Goal: Browse casually

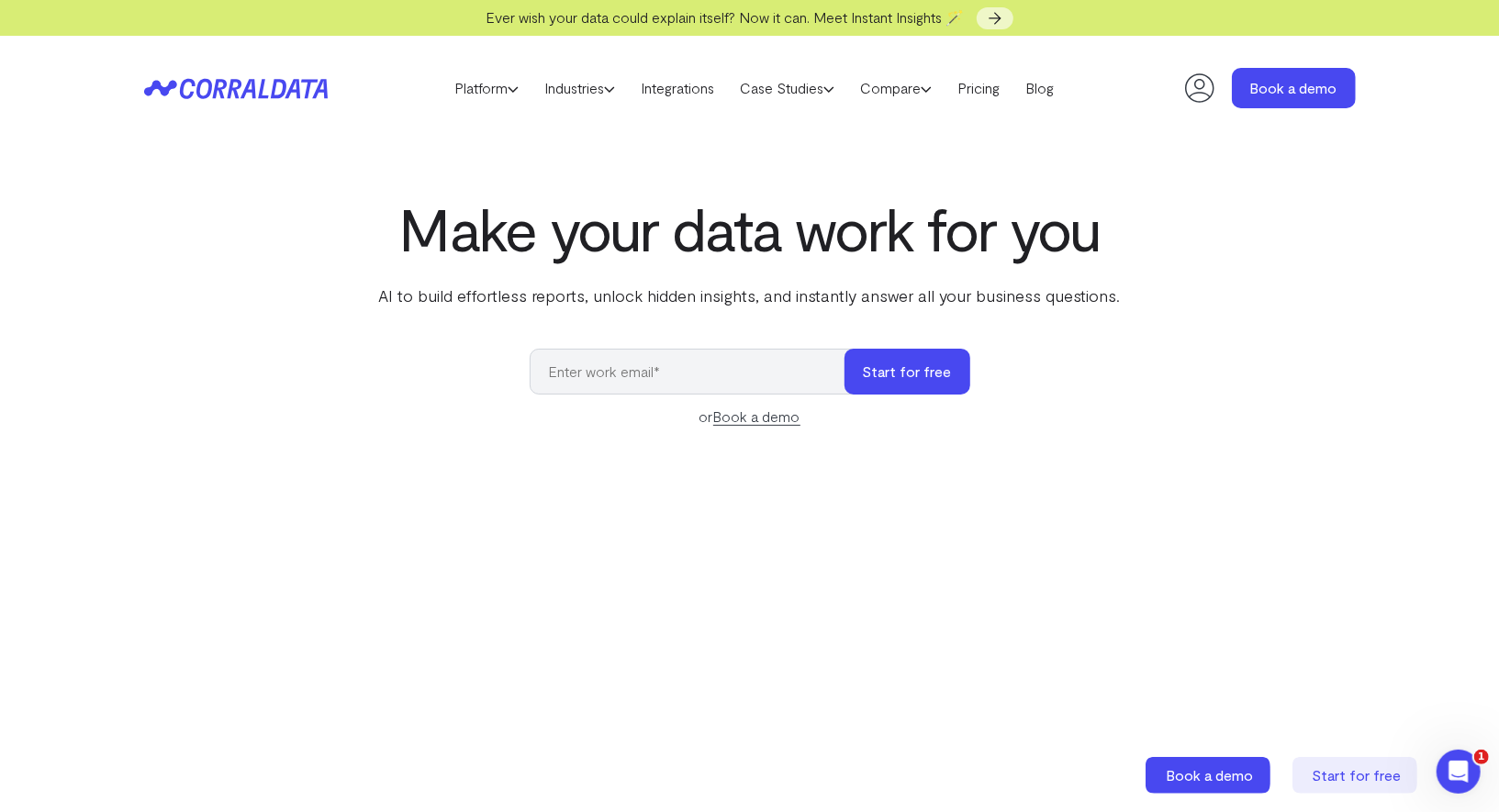
click at [530, 288] on p "AI to build effortless reports, unlock hidden insights, and instantly answer al…" at bounding box center [750, 296] width 749 height 24
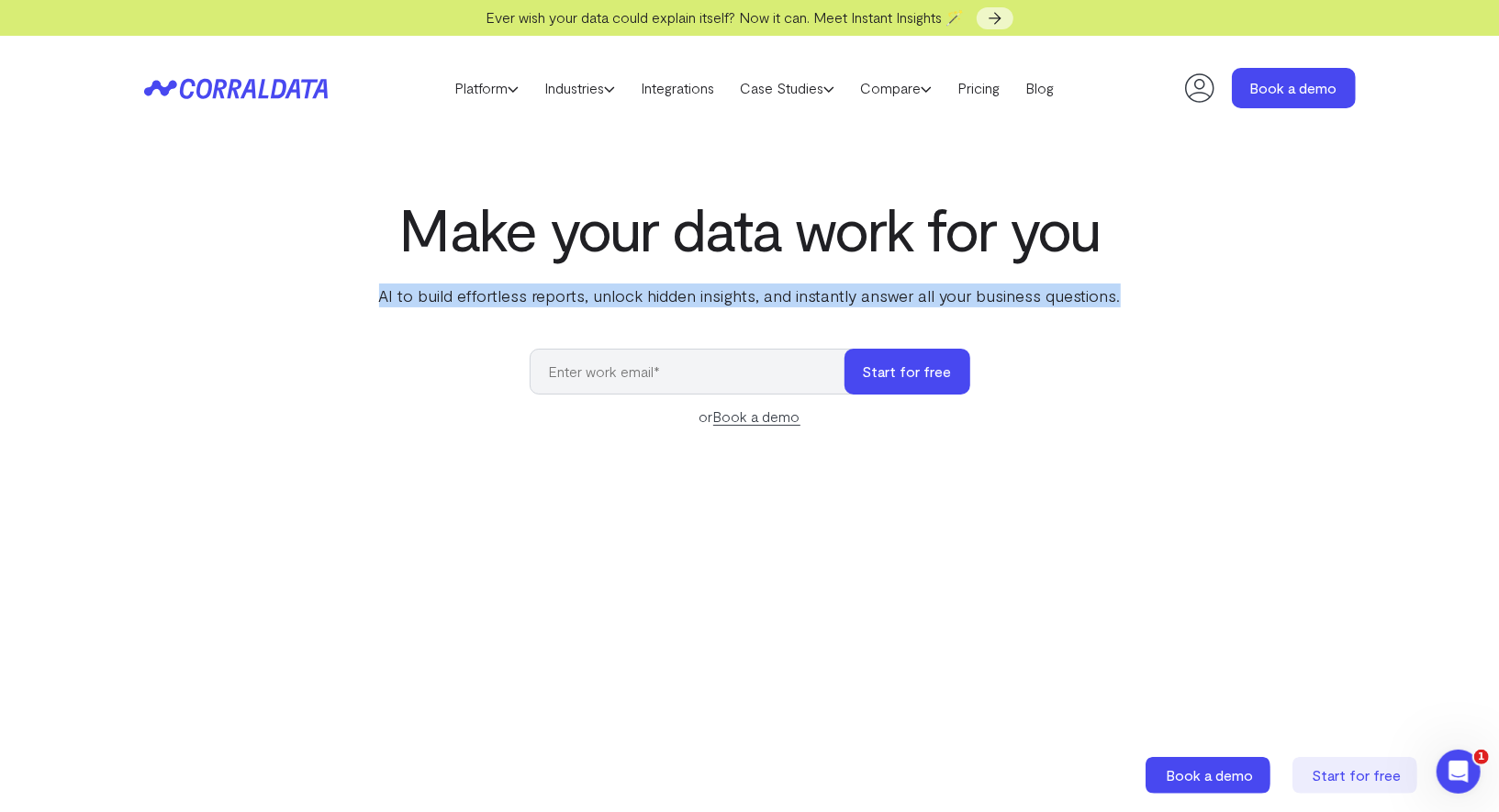
click at [530, 288] on p "AI to build effortless reports, unlock hidden insights, and instantly answer al…" at bounding box center [750, 296] width 749 height 24
copy div "AI to build effortless reports, unlock hidden insights, and instantly answer al…"
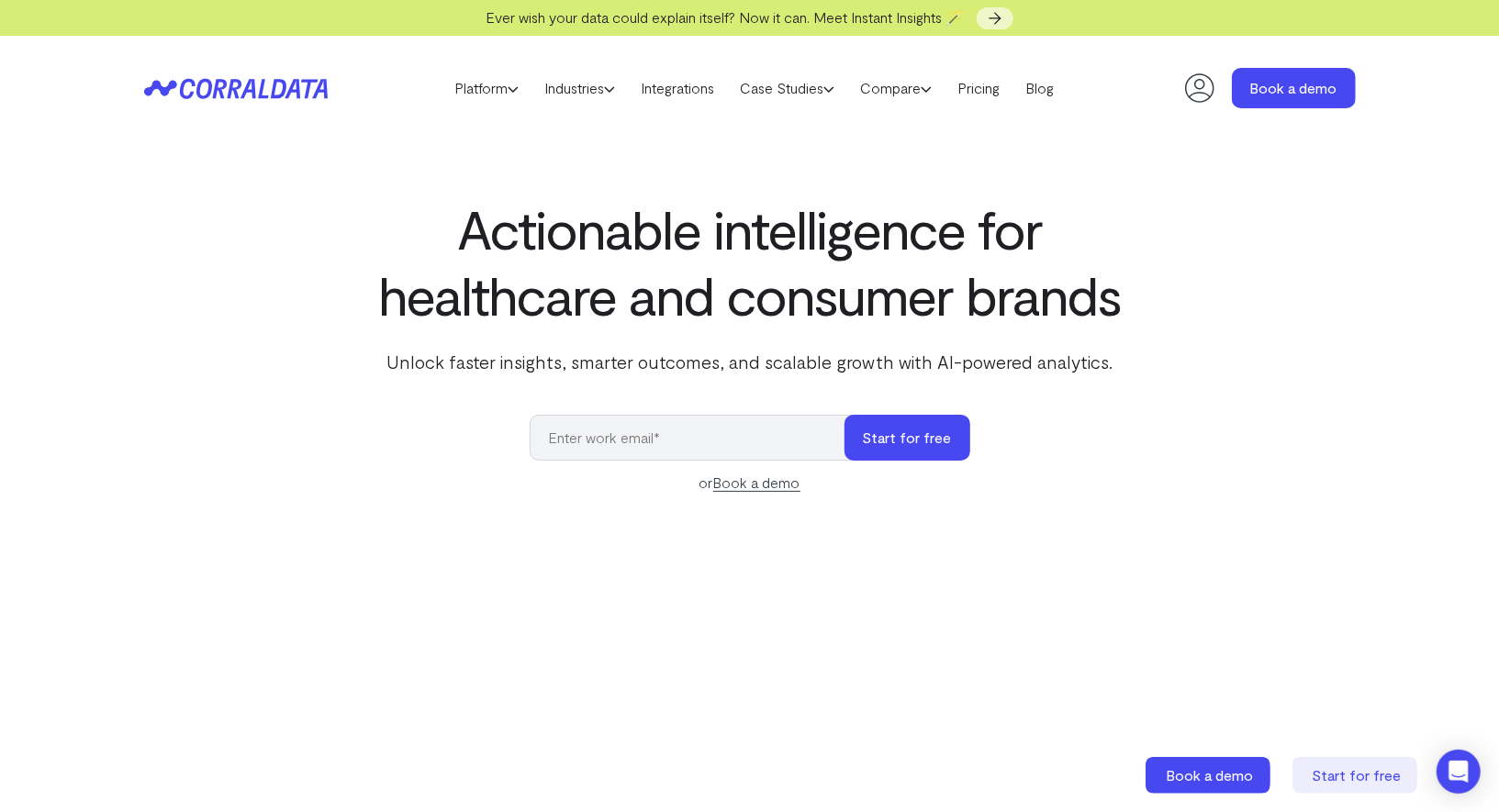
select select "2"
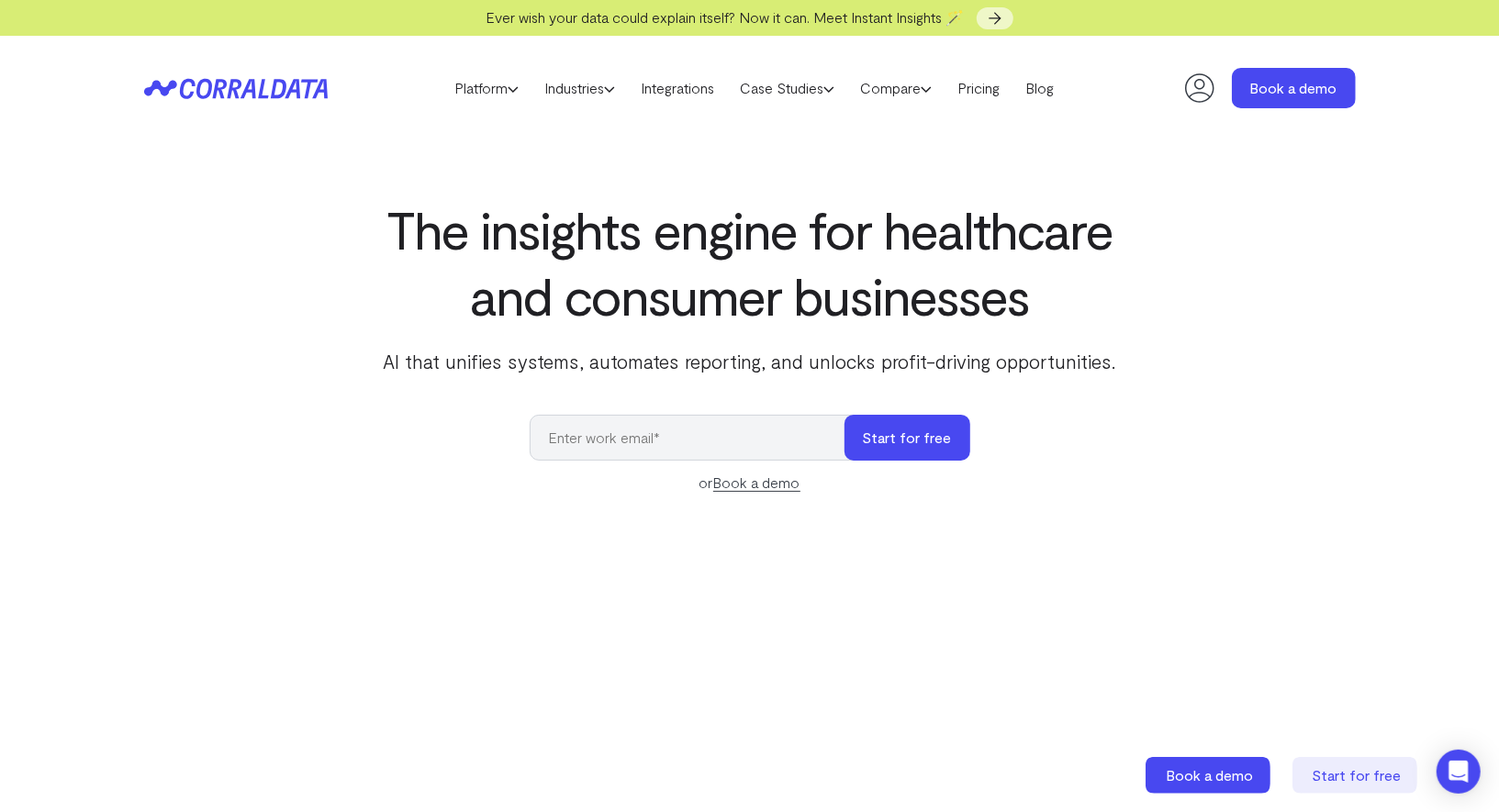
select select "3"
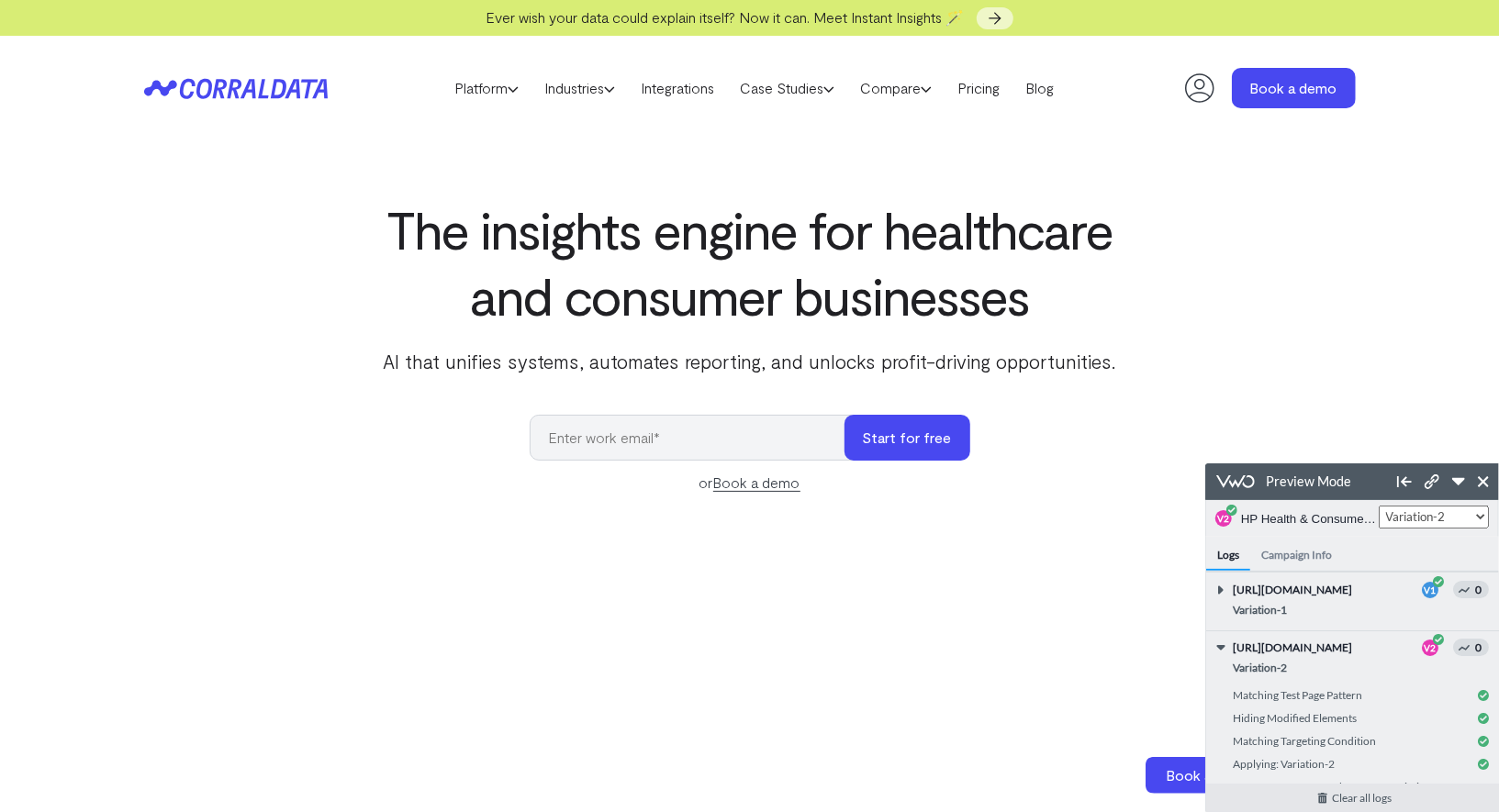
scroll to position [57, 0]
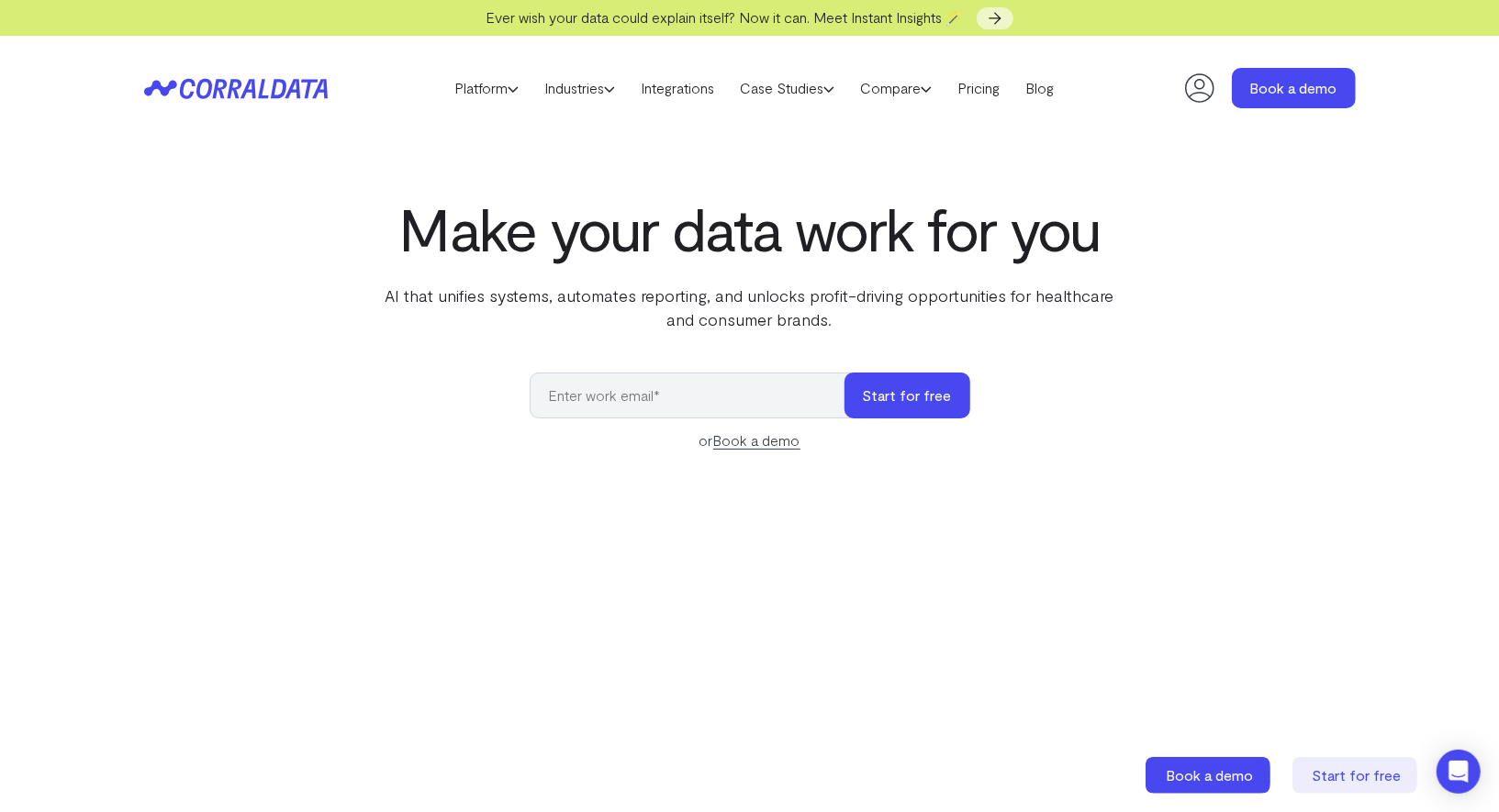
select select "4"
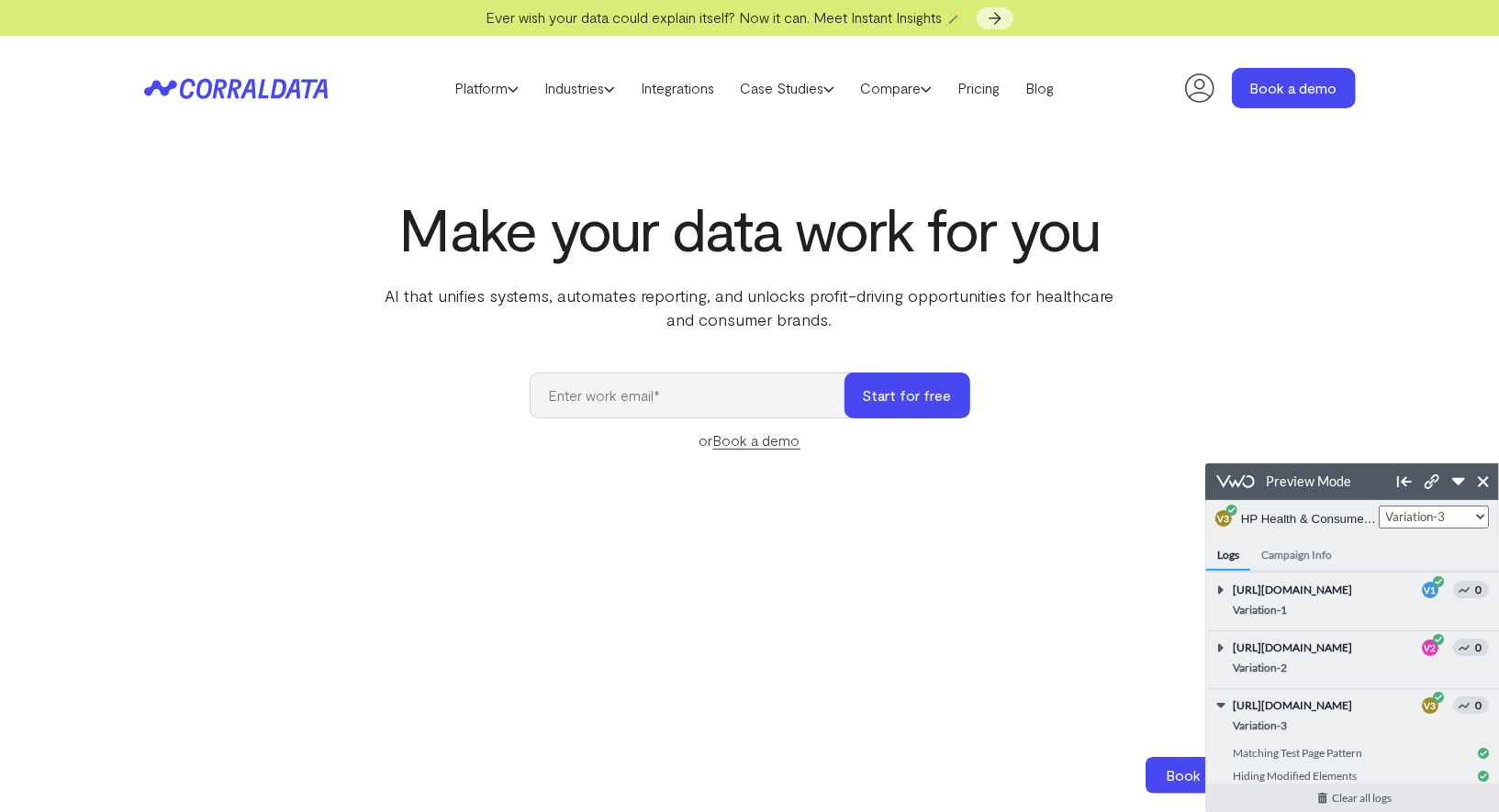
scroll to position [115, 0]
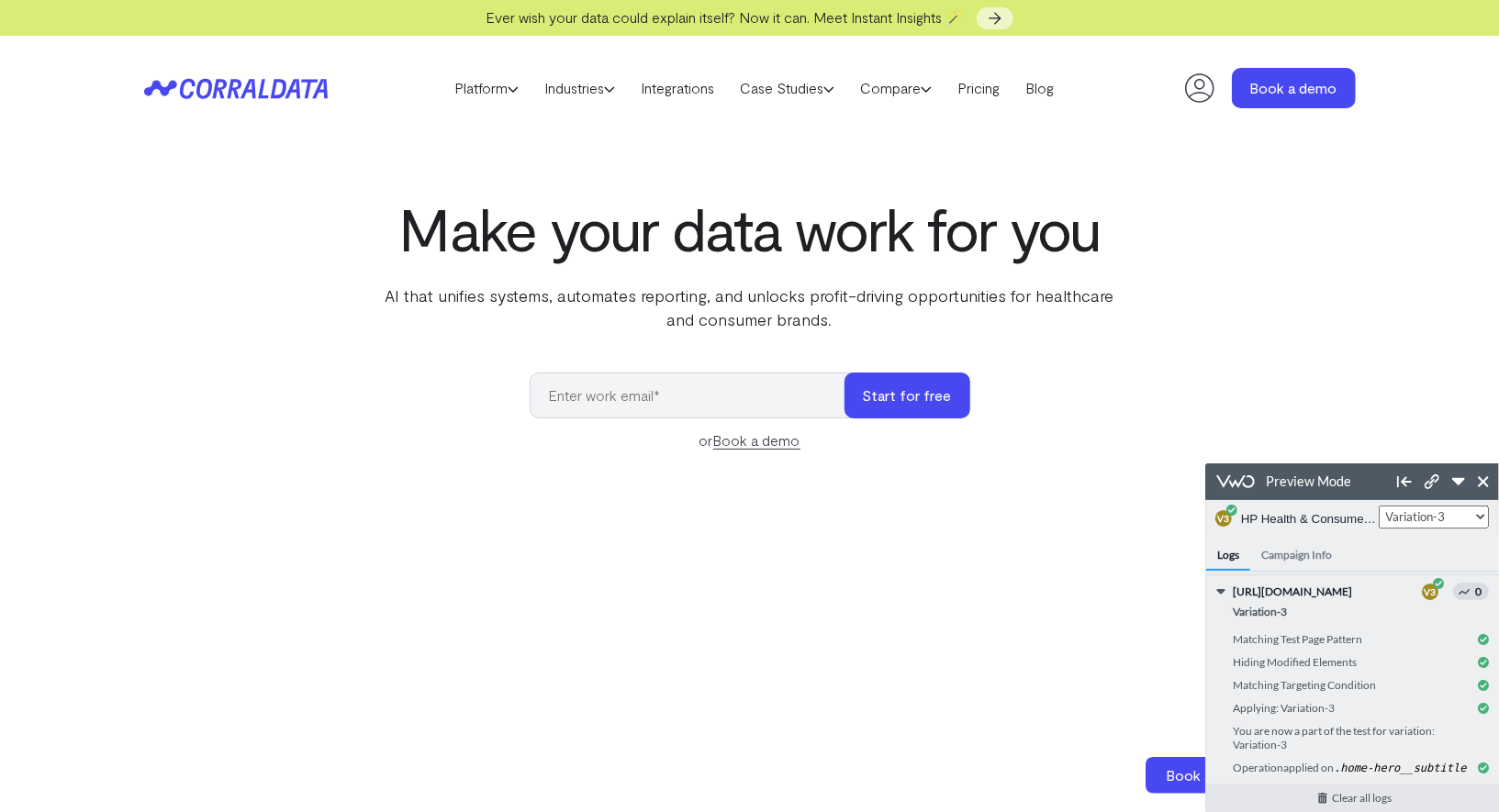
click at [751, 295] on p "AI that unifies systems, automates reporting, and unlocks profit-driving opport…" at bounding box center [750, 307] width 749 height 47
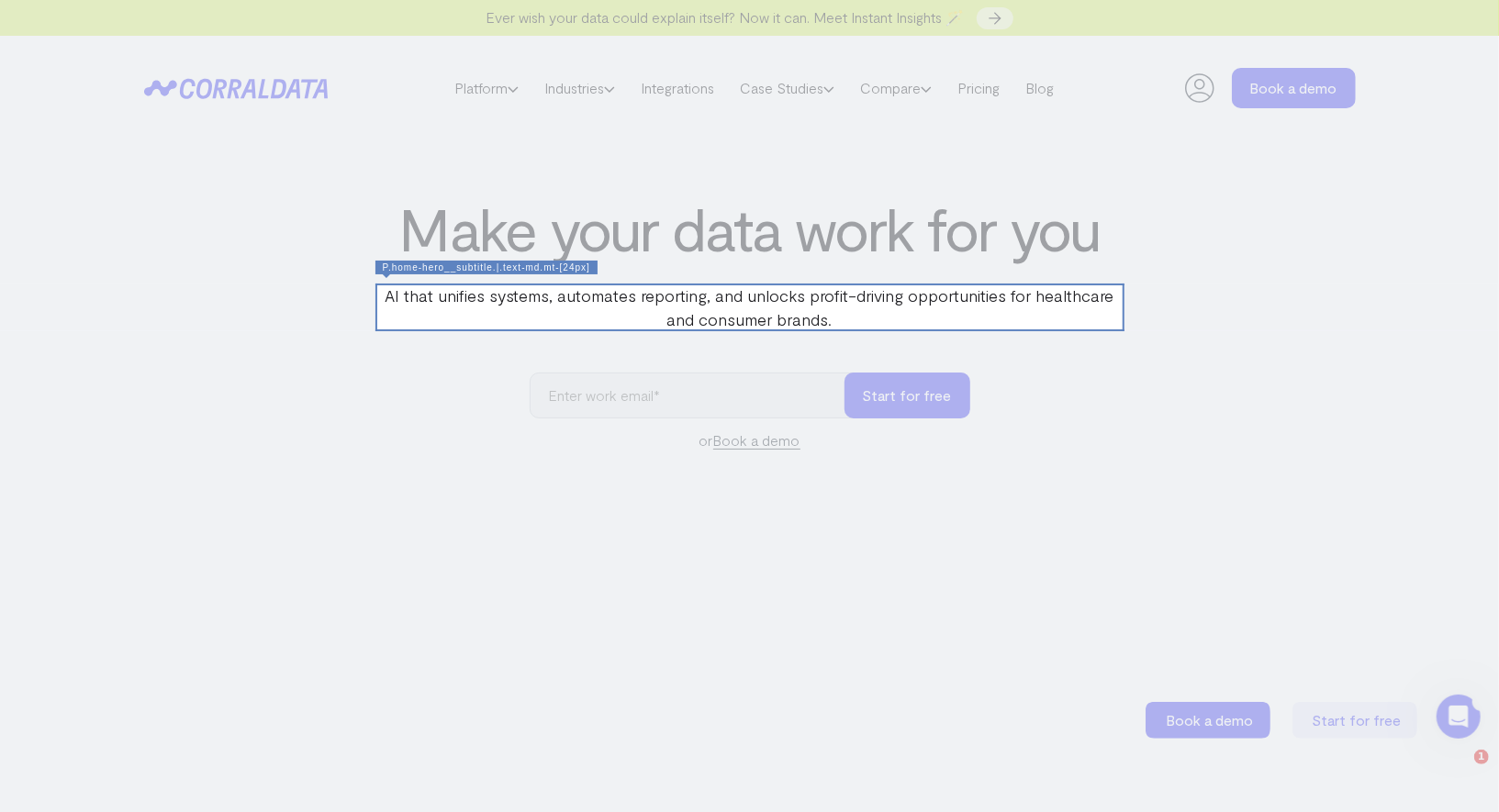
click at [492, 299] on div at bounding box center [750, 307] width 749 height 47
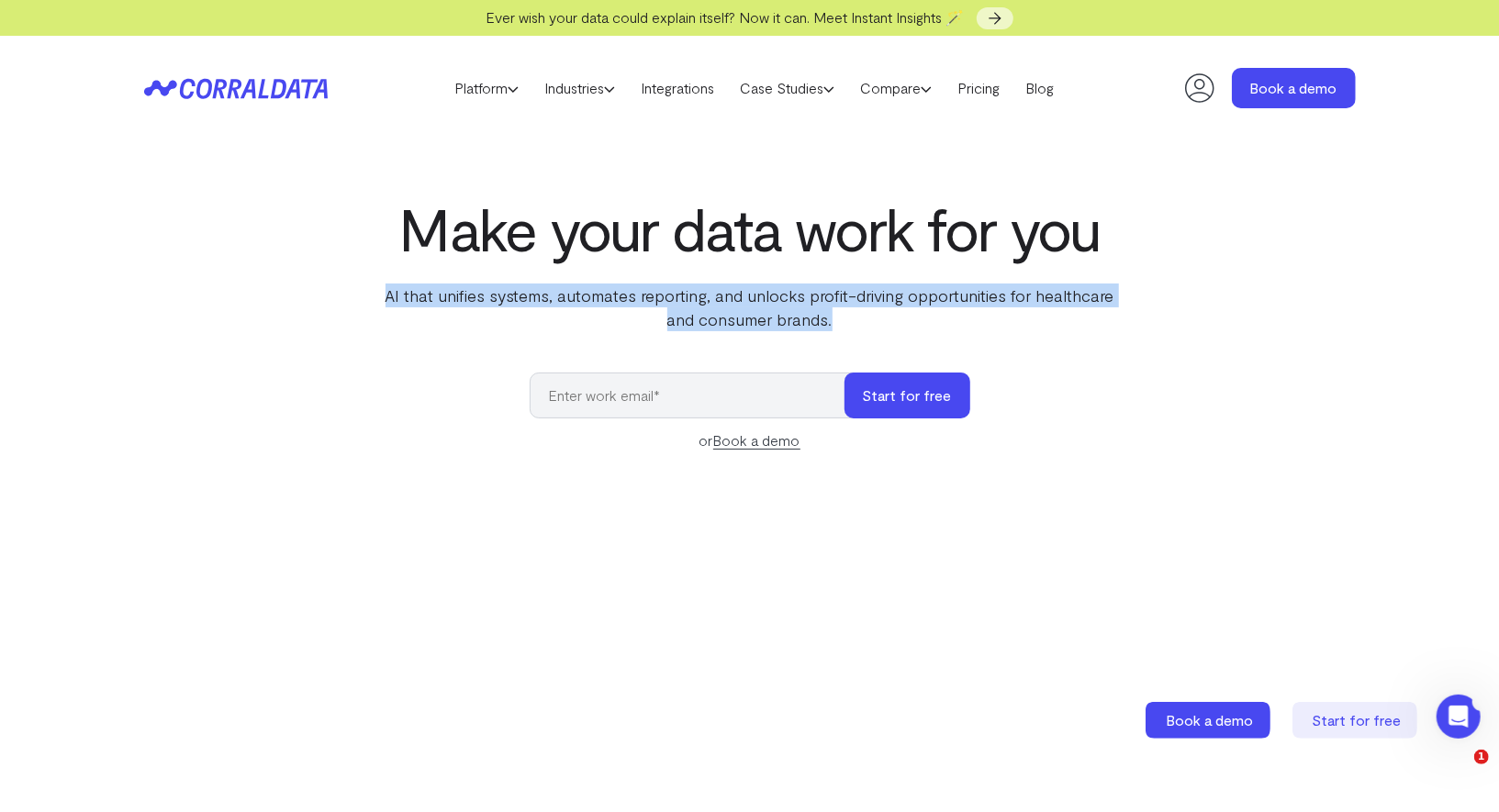
click at [492, 299] on p "AI that unifies systems, automates reporting, and unlocks profit-driving opport…" at bounding box center [750, 307] width 749 height 47
click at [298, 329] on div "Make your data work for you AI that unifies systems, automates reporting, and u…" at bounding box center [750, 617] width 1322 height 844
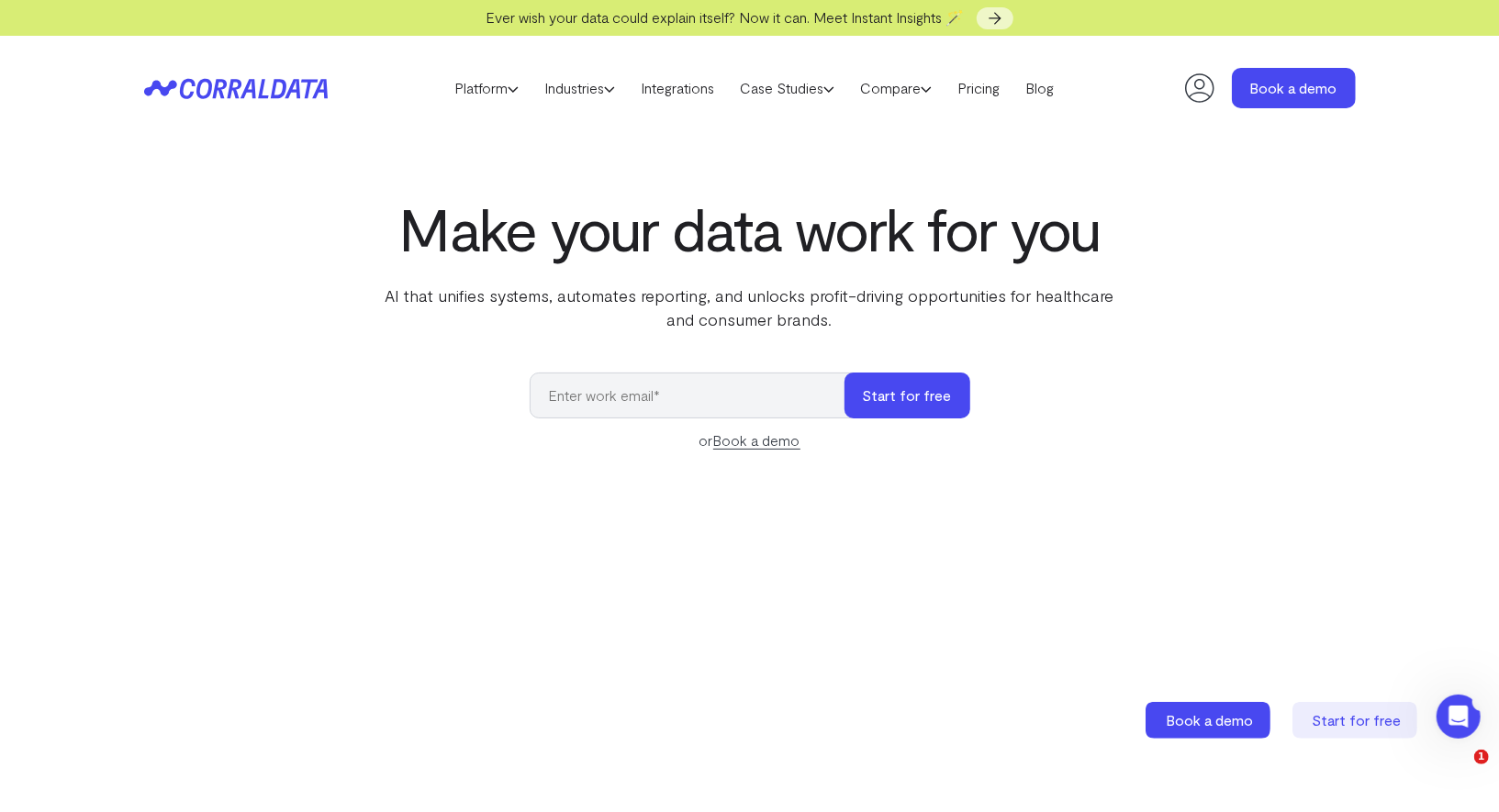
click at [234, 323] on div "Make your data work for you AI that unifies systems, automates reporting, and u…" at bounding box center [750, 617] width 1322 height 844
click at [232, 323] on div "Make your data work for you AI that unifies systems, automates reporting, and u…" at bounding box center [750, 617] width 1322 height 844
click at [734, 323] on p "AI that unifies systems, automates reporting, and unlocks profit-driving opport…" at bounding box center [750, 307] width 749 height 47
click at [734, 297] on p "AI that unifies systems, automates reporting, and unlocks profit-driving opport…" at bounding box center [750, 307] width 749 height 47
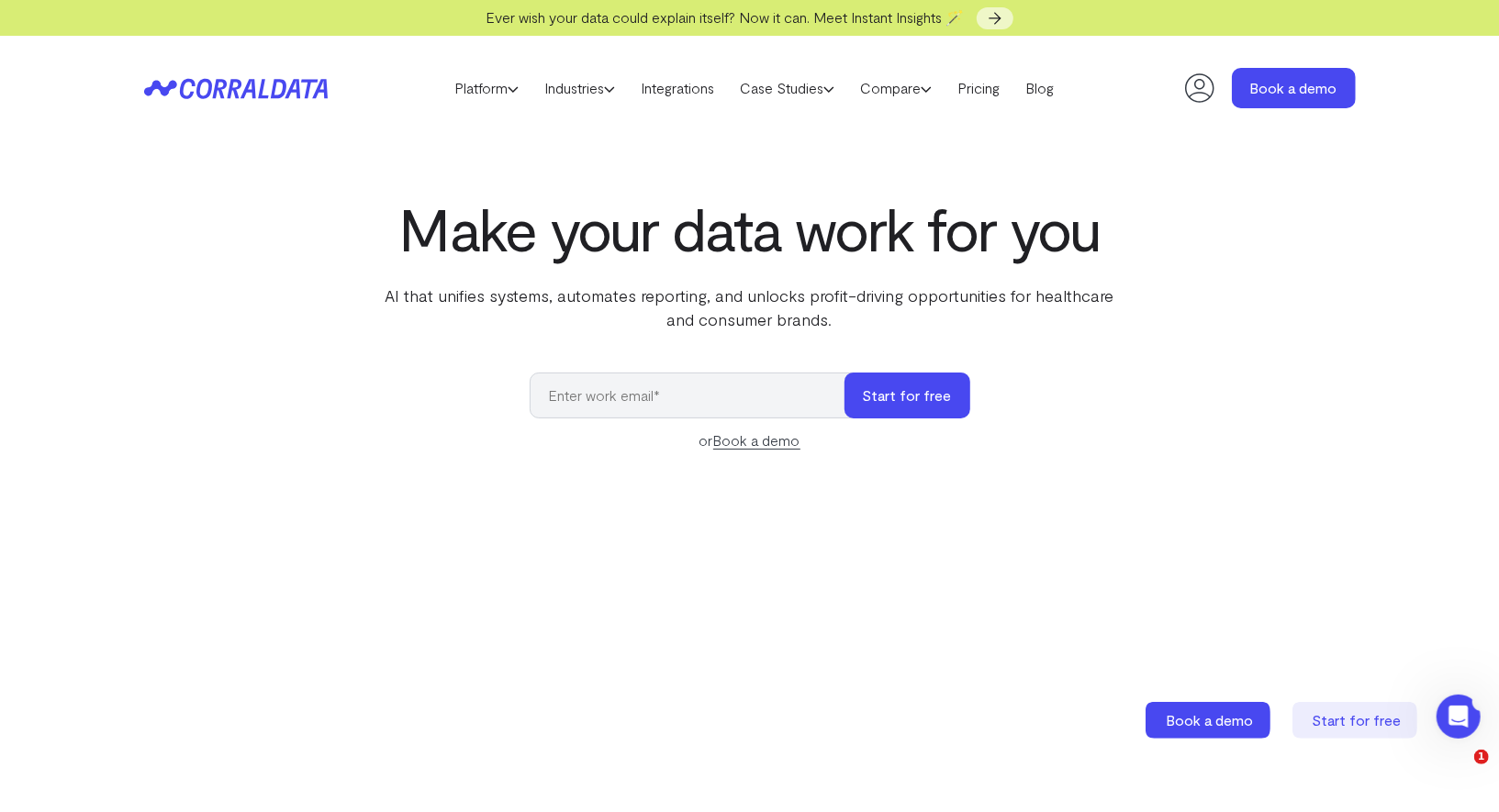
click at [442, 286] on p "AI that unifies systems, automates reporting, and unlocks profit-driving opport…" at bounding box center [750, 307] width 749 height 47
click at [393, 202] on h1 "Make your data work for you" at bounding box center [750, 228] width 749 height 66
click at [1439, 543] on section "Make your data work for you AI that unifies systems, automates reporting, and u…" at bounding box center [749, 630] width 1499 height 982
click at [573, 278] on div "Make your data work for you AI that unifies systems, automates reporting, and u…" at bounding box center [750, 263] width 749 height 136
click at [571, 292] on p "AI that unifies systems, automates reporting, and unlocks profit-driving opport…" at bounding box center [750, 307] width 749 height 47
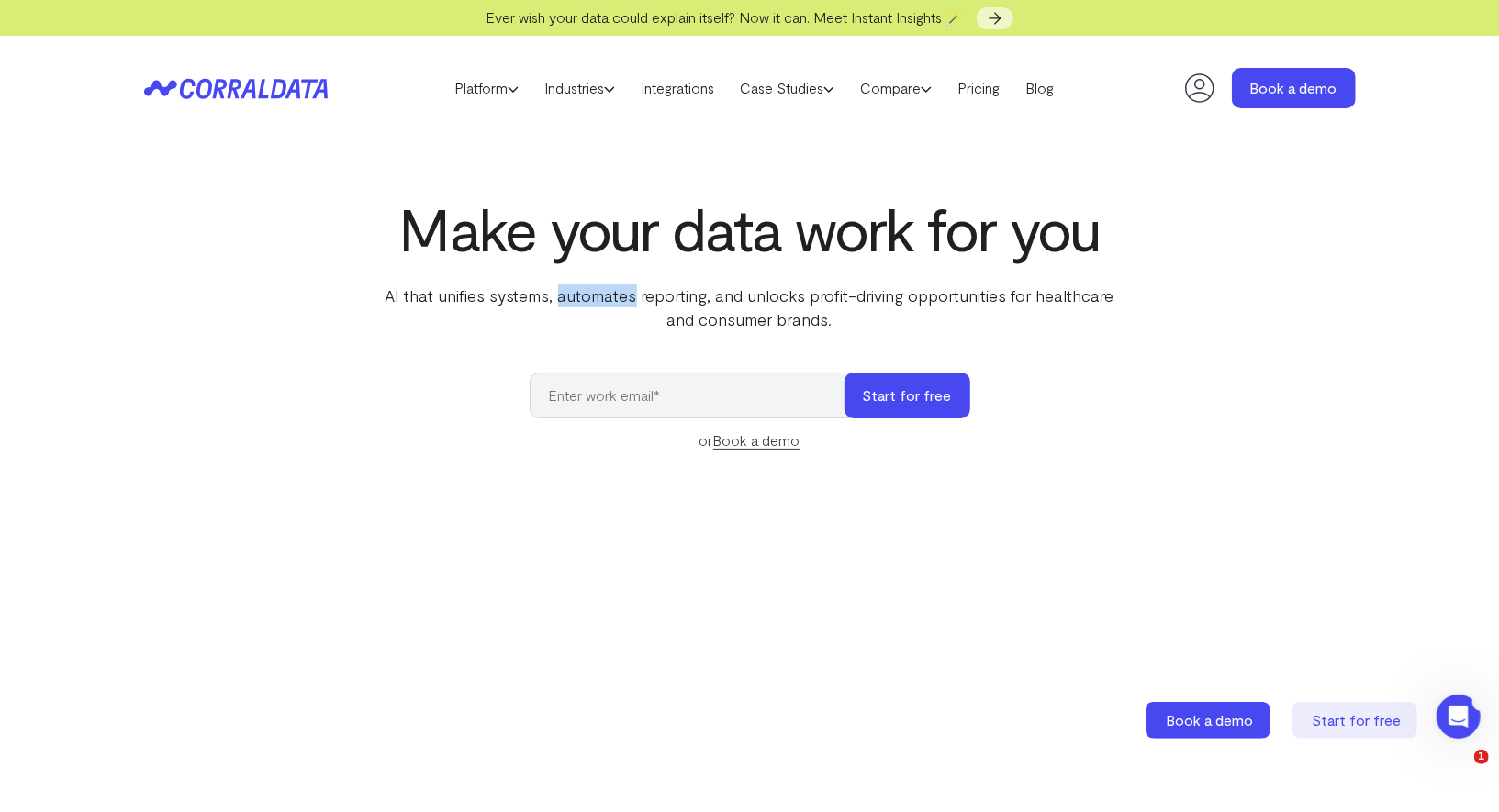
click at [571, 293] on p "AI that unifies systems, automates reporting, and unlocks profit-driving opport…" at bounding box center [750, 307] width 749 height 47
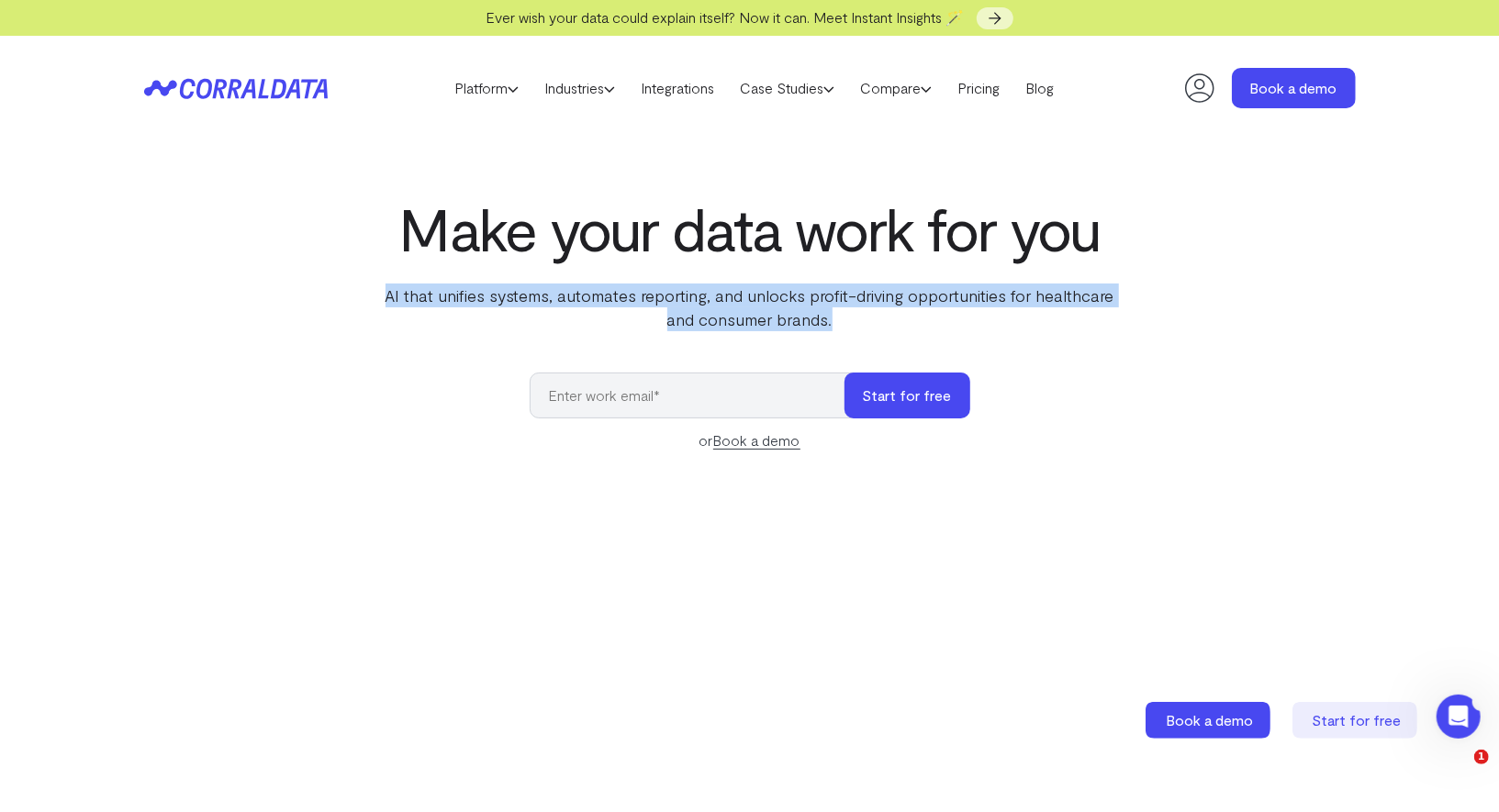
click at [571, 293] on p "AI that unifies systems, automates reporting, and unlocks profit-driving opport…" at bounding box center [750, 307] width 749 height 47
click at [350, 298] on div "Make your data work for you AI that unifies systems, automates reporting, and u…" at bounding box center [750, 617] width 1322 height 844
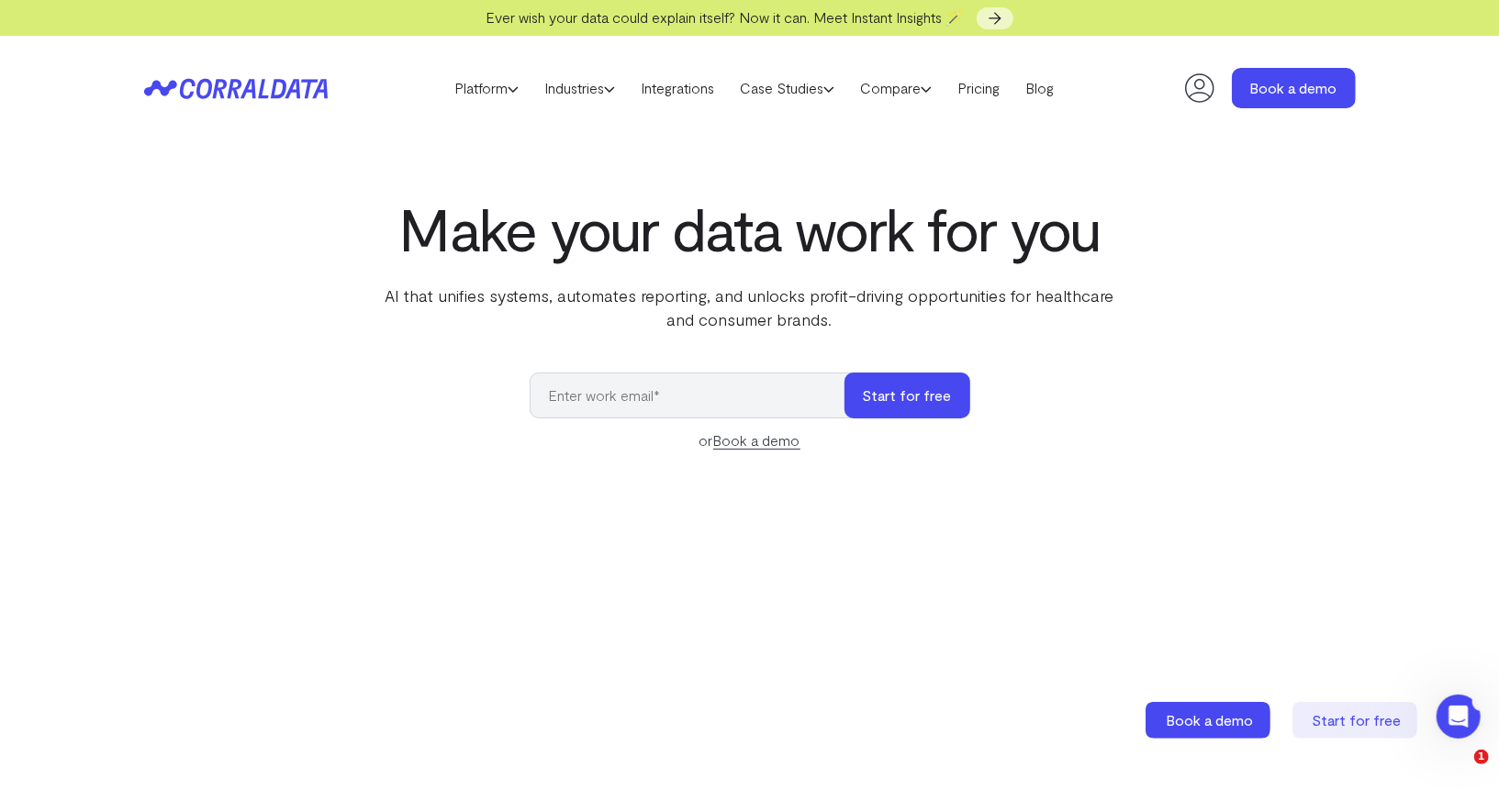
click at [433, 298] on p "AI that unifies systems, automates reporting, and unlocks profit-driving opport…" at bounding box center [750, 307] width 749 height 47
click at [349, 293] on div "Make your data work for you AI that unifies systems, automates reporting, and u…" at bounding box center [750, 617] width 1322 height 844
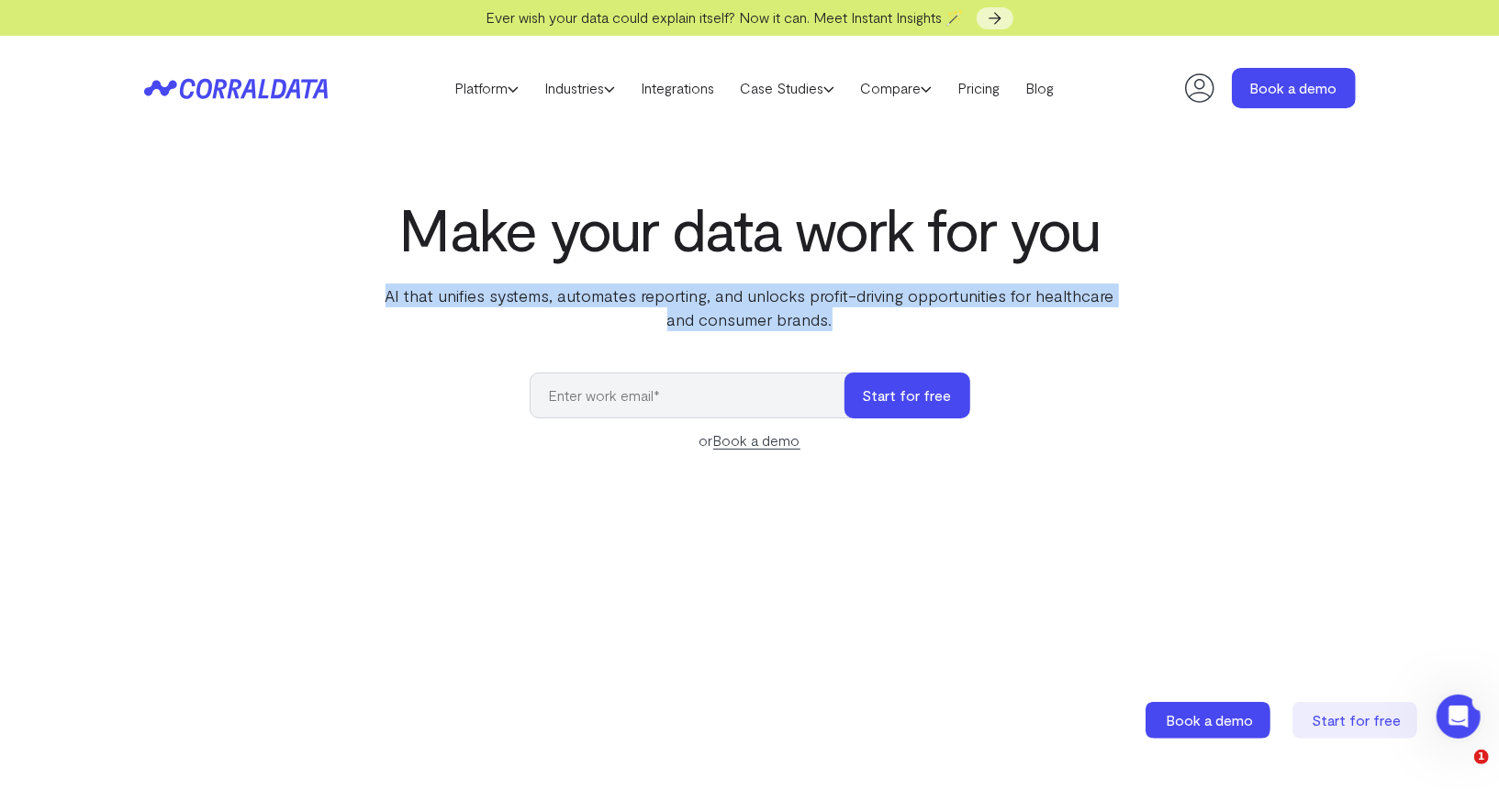
click at [349, 293] on div "Make your data work for you AI that unifies systems, automates reporting, and u…" at bounding box center [750, 617] width 1322 height 844
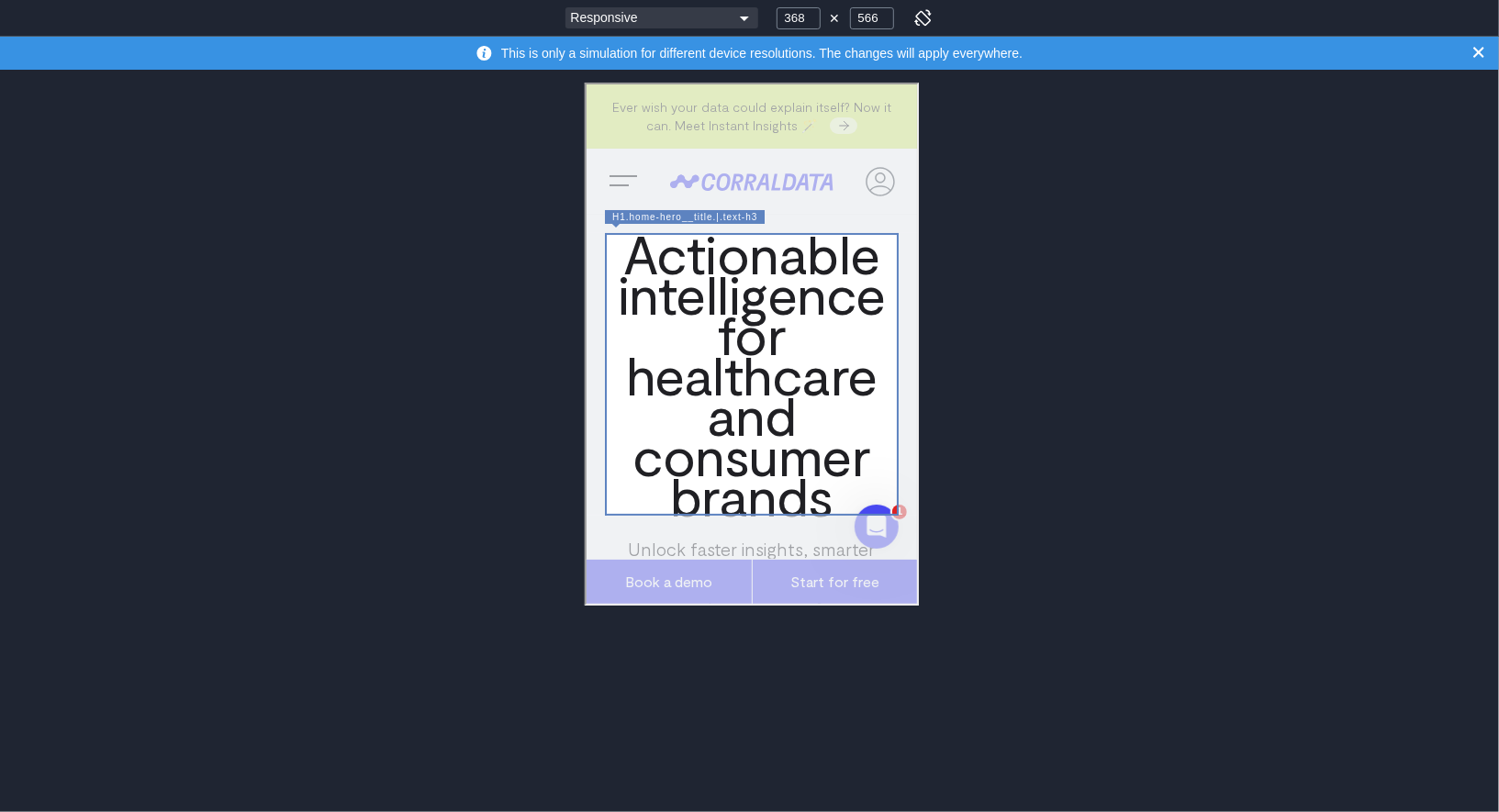
click at [752, 402] on h1 "Actionable intelligence for healthcare and consumer brands" at bounding box center [748, 372] width 294 height 283
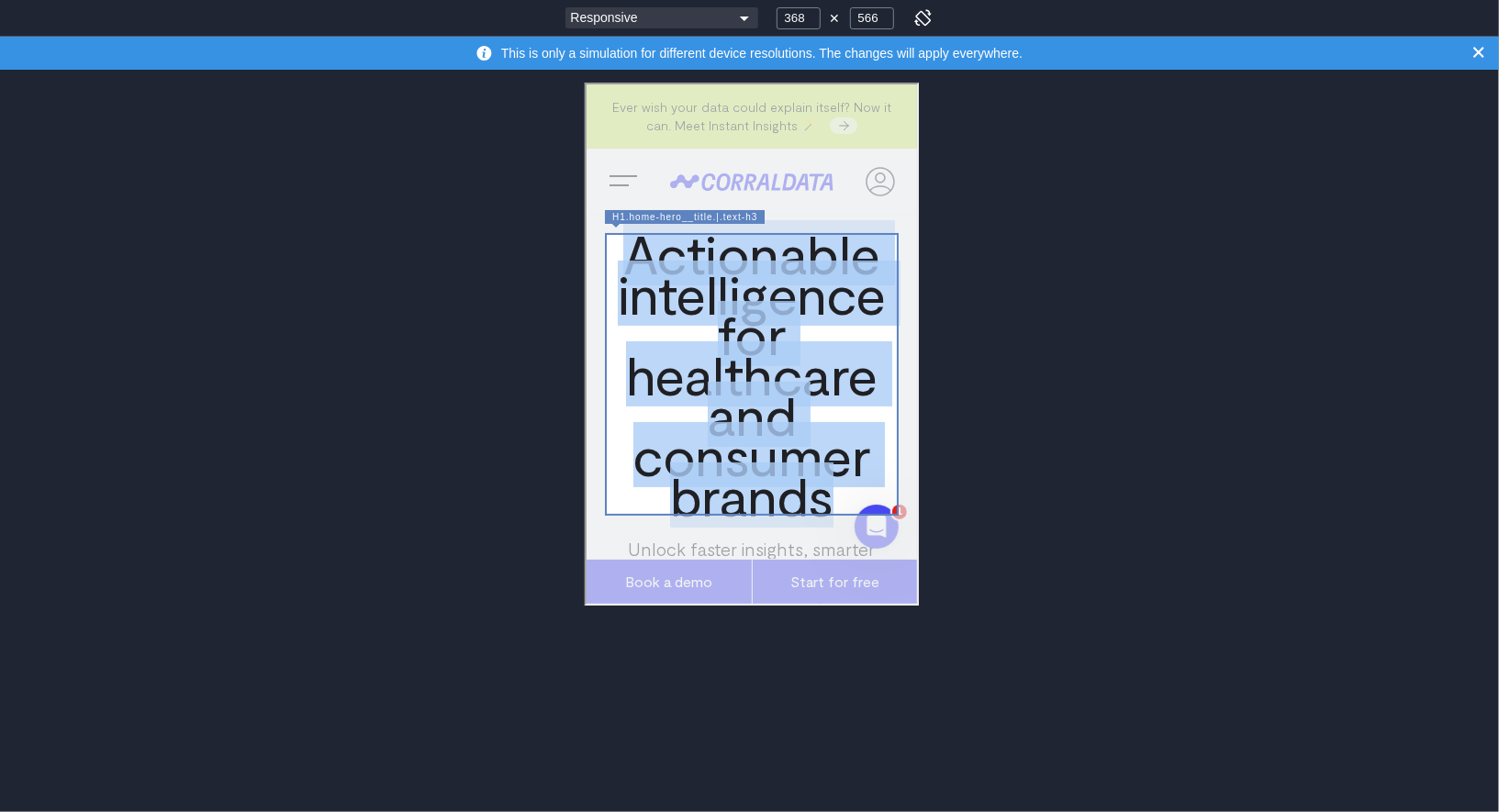
drag, startPoint x: 617, startPoint y: 256, endPoint x: 825, endPoint y: 489, distance: 312.3
click at [825, 489] on h1 "Actionable intelligence for healt hcare and consumer brands" at bounding box center [748, 372] width 294 height 283
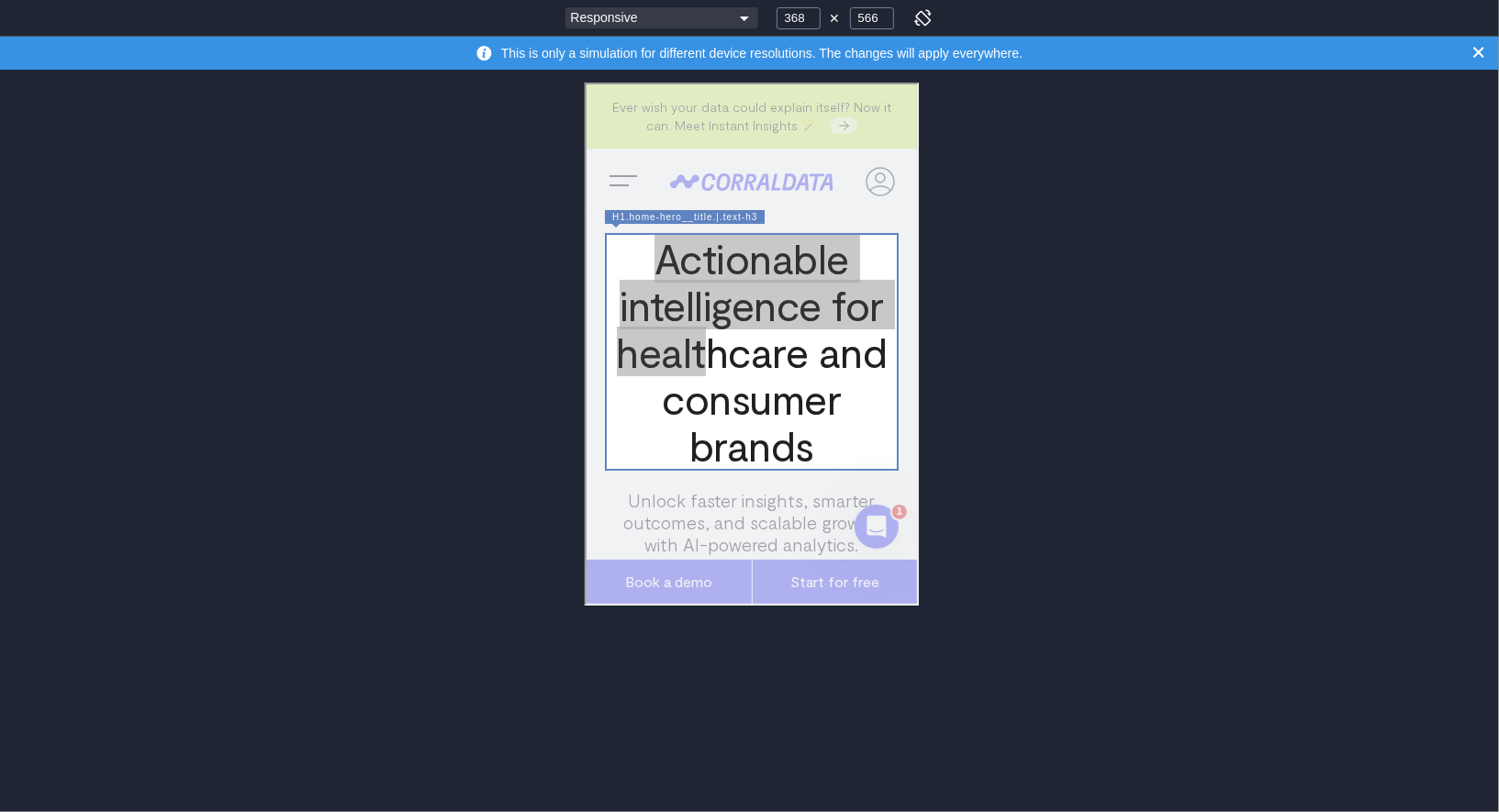
click at [1133, 407] on div "Responsive Moto G4 Pixel 8/9 Galaxy S20/S21 Galaxy S23/S24 Galaxy S23+/S24+ Gal…" at bounding box center [749, 406] width 1499 height 812
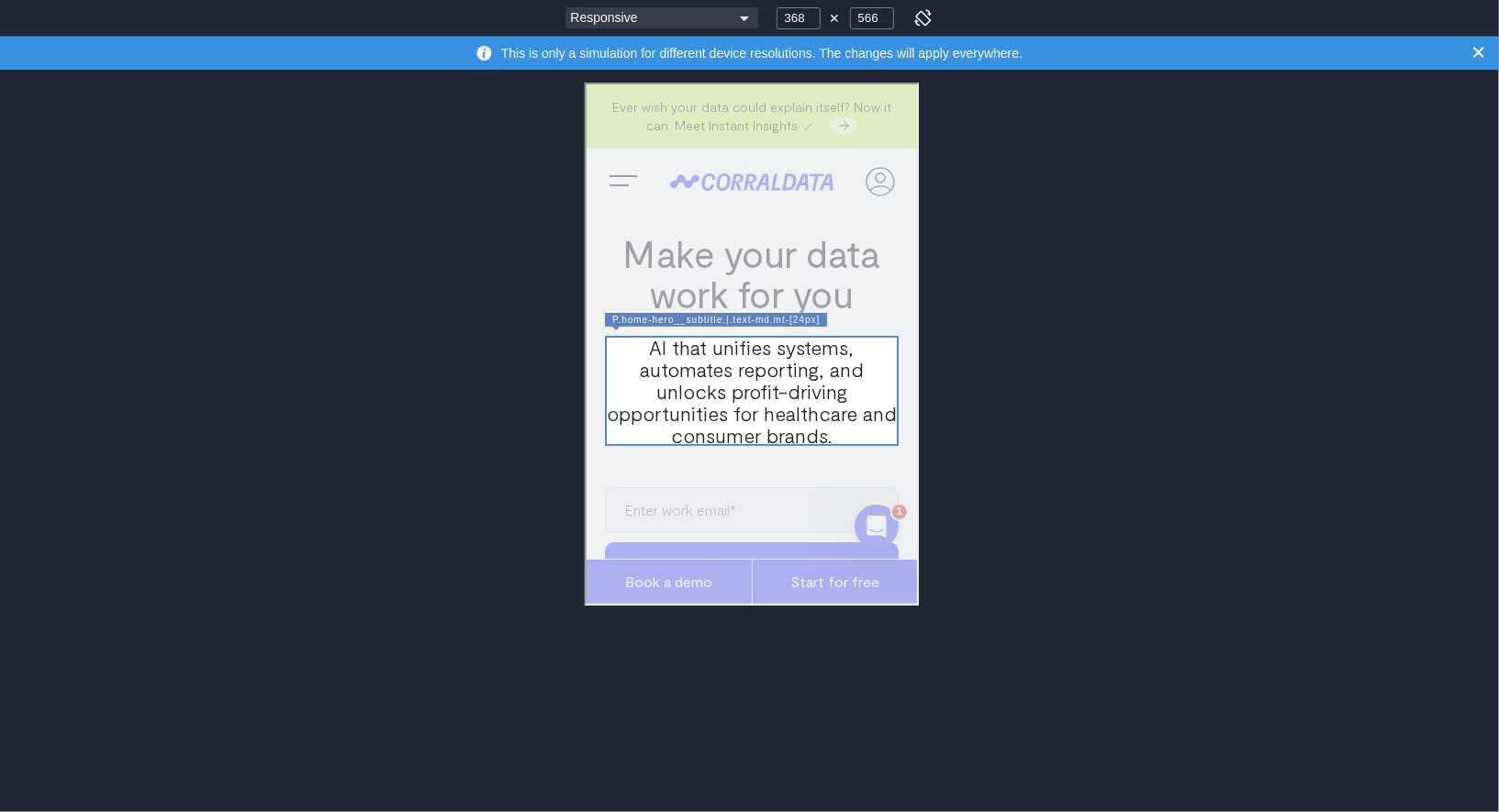
click at [776, 388] on div at bounding box center [748, 387] width 294 height 110
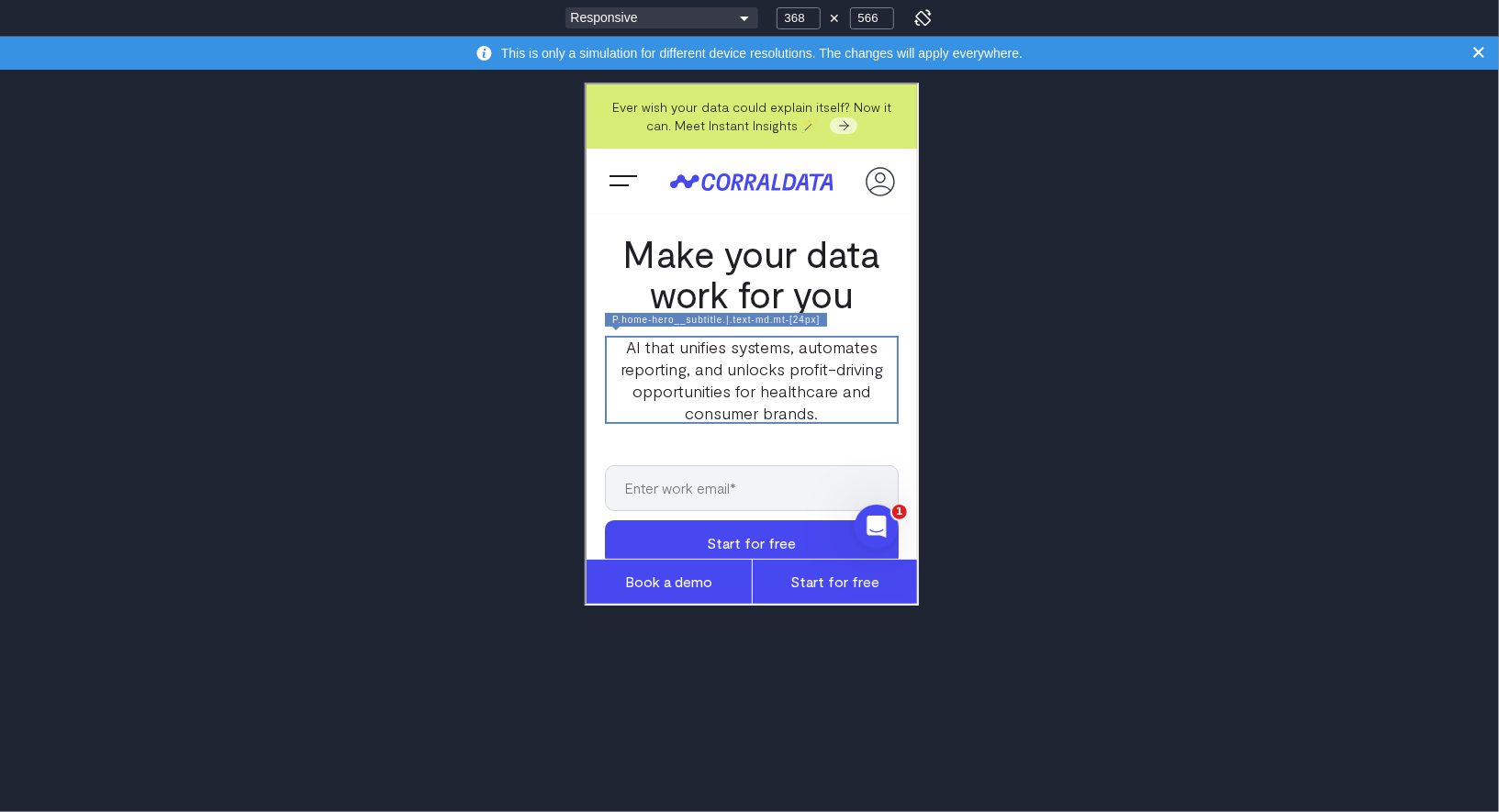
scroll to position [5, 0]
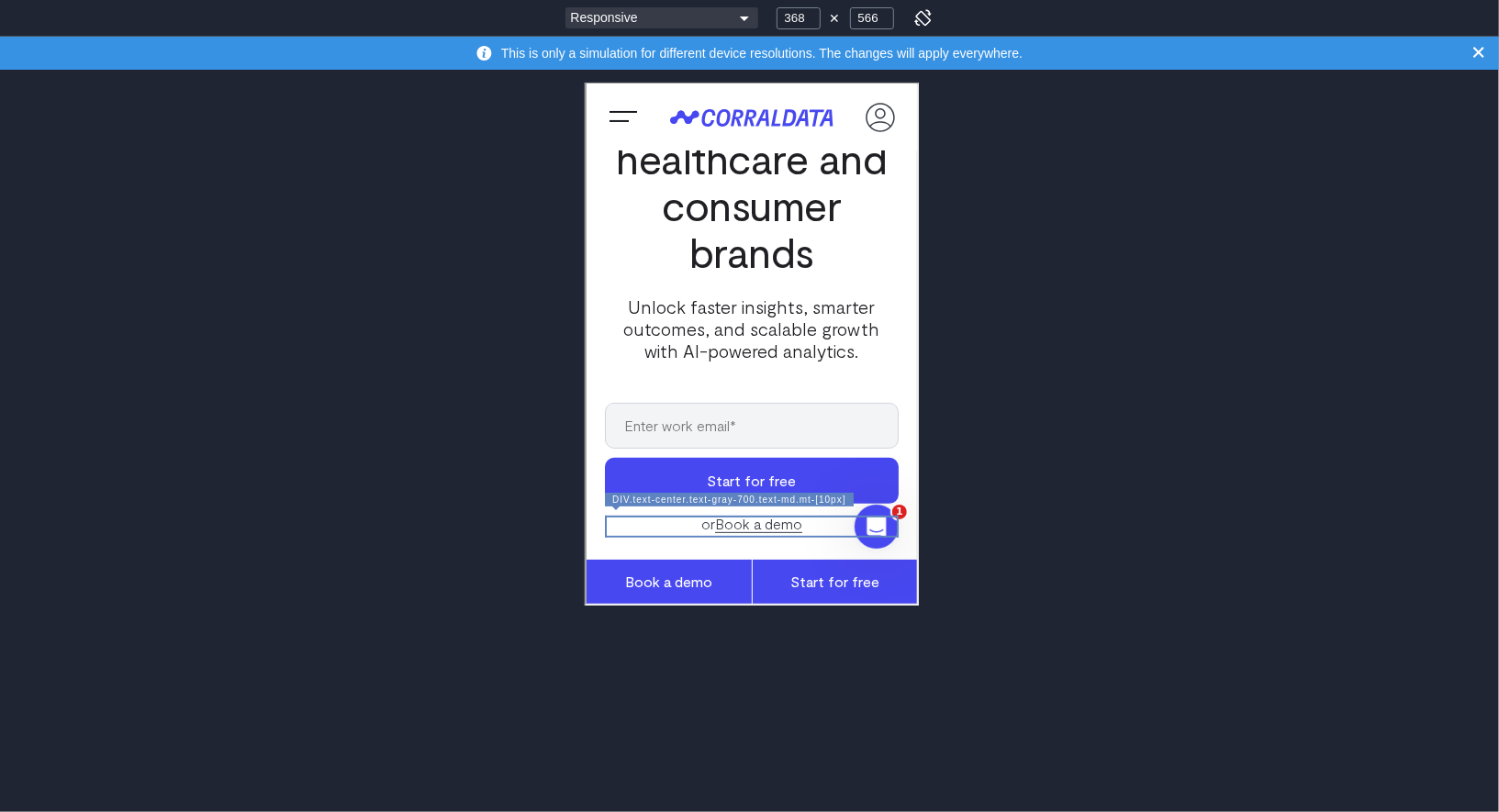
scroll to position [44, 0]
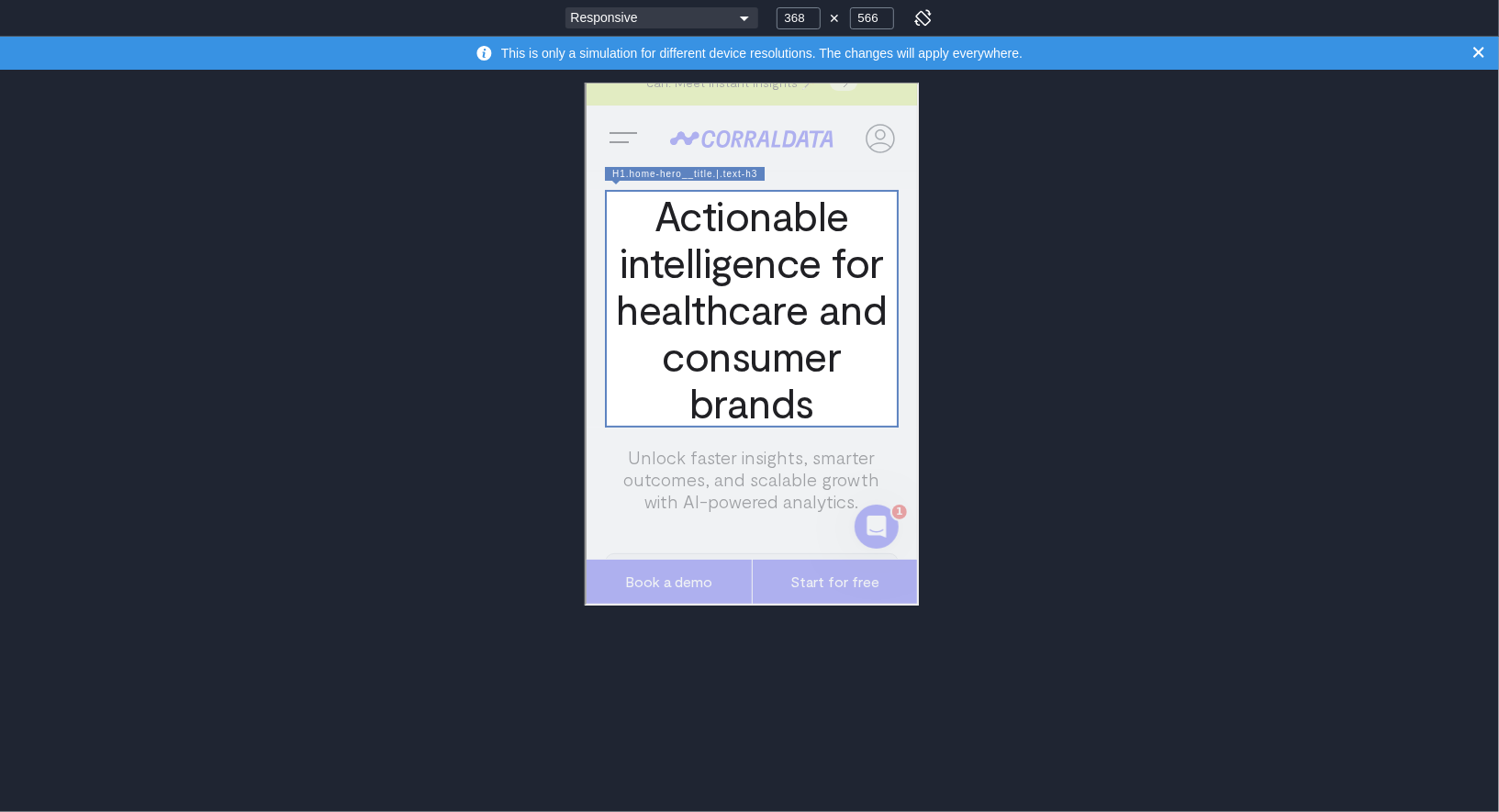
click at [301, 268] on div "Responsive Moto G4 Pixel 8/9 Galaxy S20/S21 Galaxy S23/S24 Galaxy S23+/S24+ Gal…" at bounding box center [749, 406] width 1499 height 812
click at [306, 258] on div "Responsive Moto G4 Pixel 8/9 Galaxy S20/S21 Galaxy S23/S24 Galaxy S23+/S24+ Gal…" at bounding box center [749, 406] width 1499 height 812
click at [323, 258] on div "Responsive Moto G4 Pixel 8/9 Galaxy S20/S21 Galaxy S23/S24 Galaxy S23+/S24+ Gal…" at bounding box center [749, 406] width 1499 height 812
click at [326, 258] on div "Responsive Moto G4 Pixel 8/9 Galaxy S20/S21 Galaxy S23/S24 Galaxy S23+/S24+ Gal…" at bounding box center [749, 406] width 1499 height 812
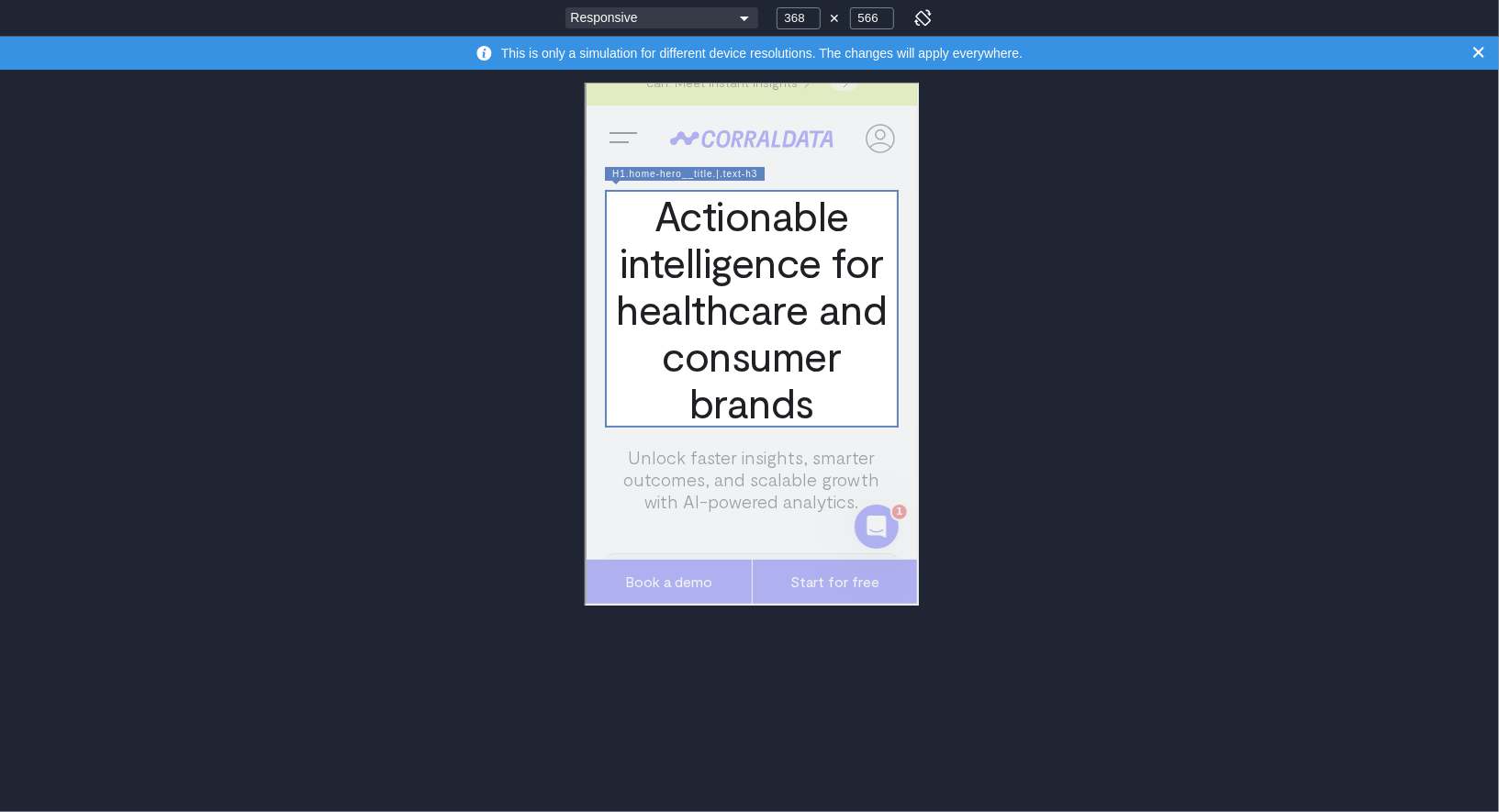
click at [326, 258] on div "Responsive Moto G4 Pixel 8/9 Galaxy S20/S21 Galaxy S23/S24 Galaxy S23+/S24+ Gal…" at bounding box center [749, 406] width 1499 height 812
click at [316, 264] on div "Responsive Moto G4 Pixel 8/9 Galaxy S20/S21 Galaxy S23/S24 Galaxy S23+/S24+ Gal…" at bounding box center [749, 406] width 1499 height 812
click at [578, 199] on div "Responsive Moto G4 Pixel 8/9 Galaxy S20/S21 Galaxy S23/S24 Galaxy S23+/S24+ Gal…" at bounding box center [749, 406] width 1499 height 812
click at [499, 329] on div "Responsive Moto G4 Pixel 8/9 Galaxy S20/S21 Galaxy S23/S24 Galaxy S23+/S24+ Gal…" at bounding box center [749, 406] width 1499 height 812
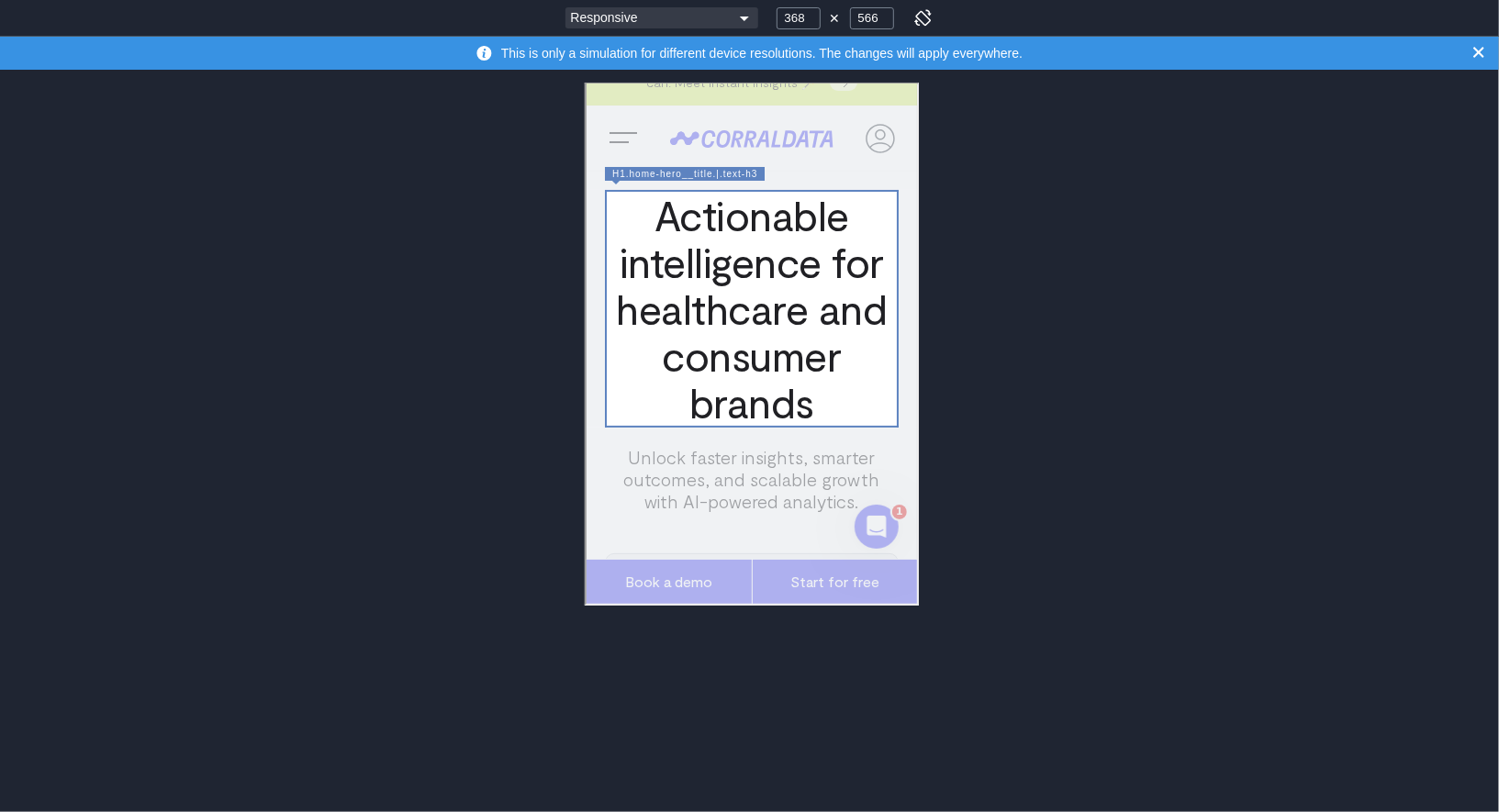
click at [499, 329] on div "Responsive Moto G4 Pixel 8/9 Galaxy S20/S21 Galaxy S23/S24 Galaxy S23+/S24+ Gal…" at bounding box center [749, 406] width 1499 height 812
click at [569, 149] on div "Responsive Moto G4 Pixel 8/9 Galaxy S20/S21 Galaxy S23/S24 Galaxy S23+/S24+ Gal…" at bounding box center [749, 406] width 1499 height 812
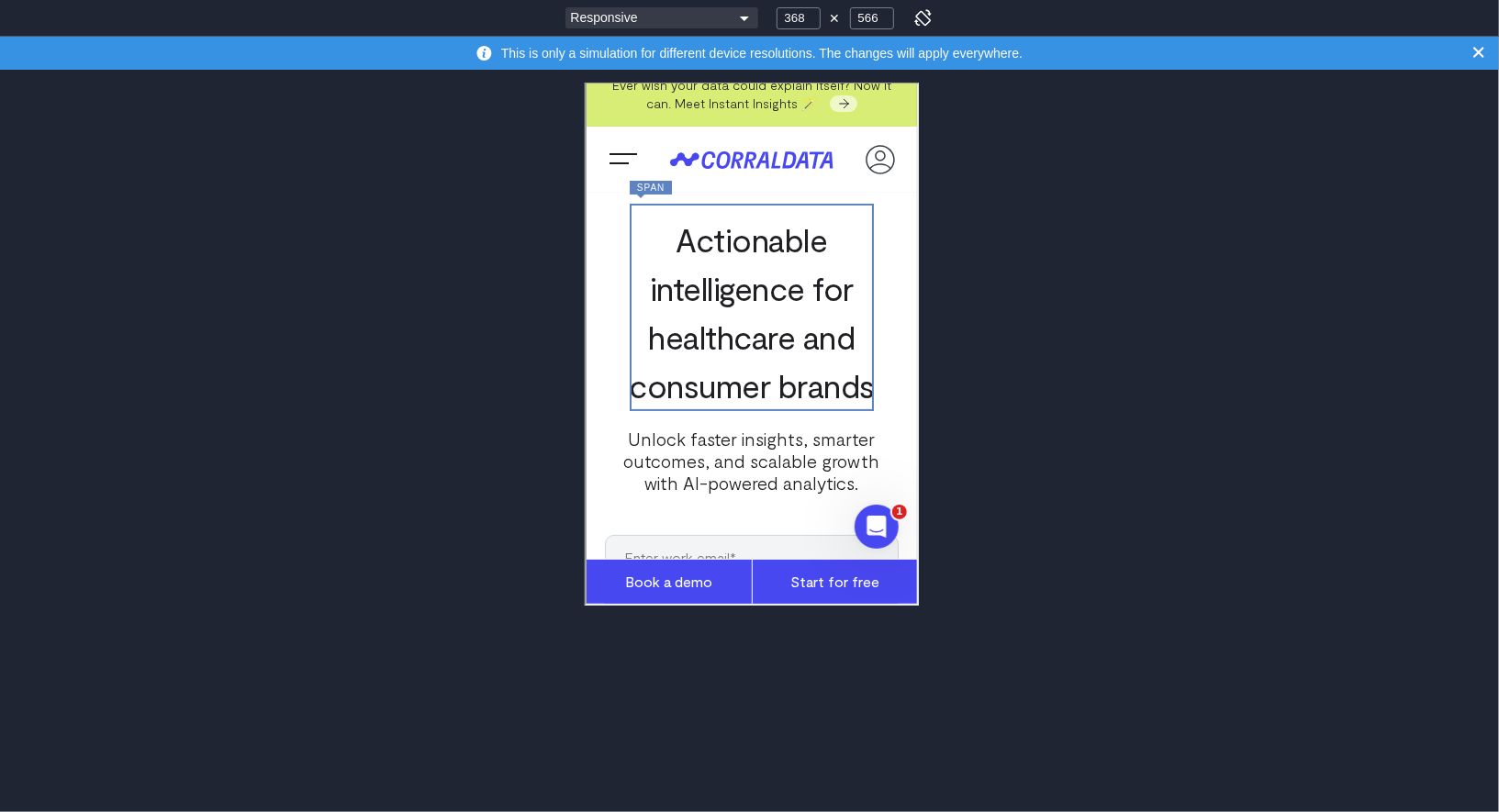
scroll to position [21, 0]
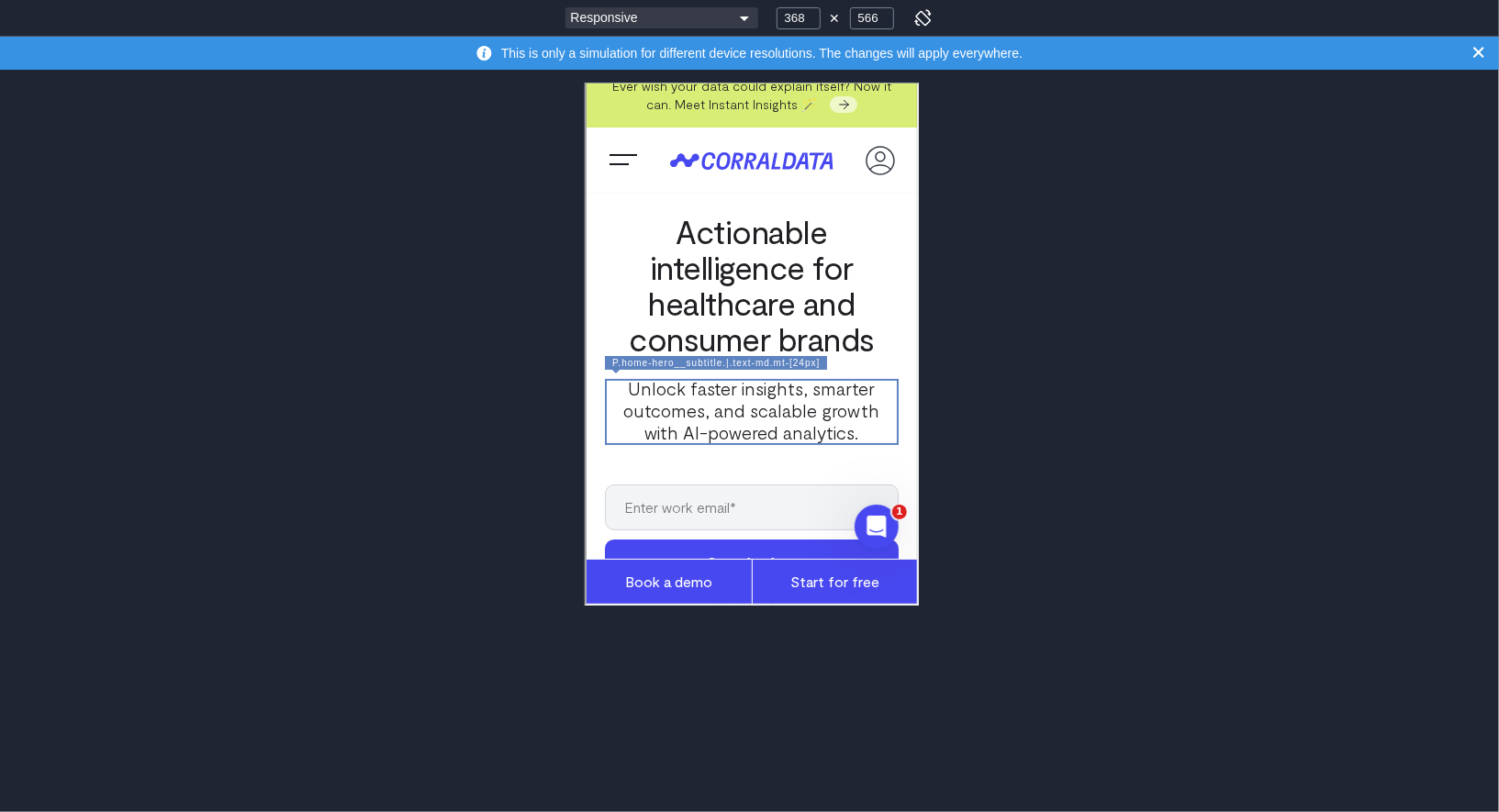
click at [1029, 389] on div "Responsive Moto G4 Pixel 8/9 Galaxy S20/S21 Galaxy S23/S24 Galaxy S23+/S24+ Gal…" at bounding box center [749, 406] width 1499 height 812
click at [1075, 422] on div "Responsive Moto G4 Pixel 8/9 Galaxy S20/S21 Galaxy S23/S24 Galaxy S23+/S24+ Gal…" at bounding box center [749, 406] width 1499 height 812
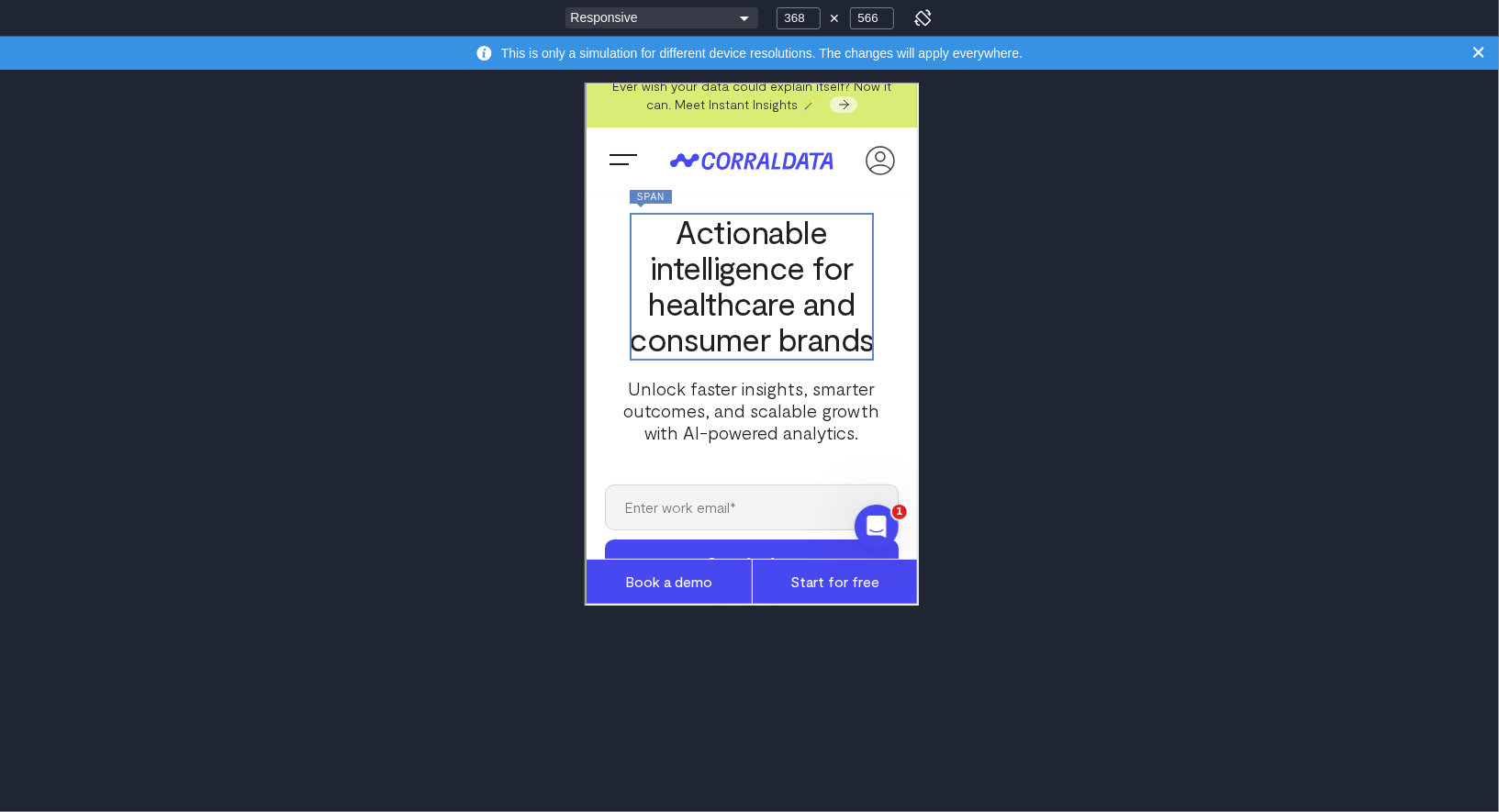
click at [451, 335] on div "Responsive Moto G4 Pixel 8/9 Galaxy S20/S21 Galaxy S23/S24 Galaxy S23+/S24+ Gal…" at bounding box center [749, 406] width 1499 height 812
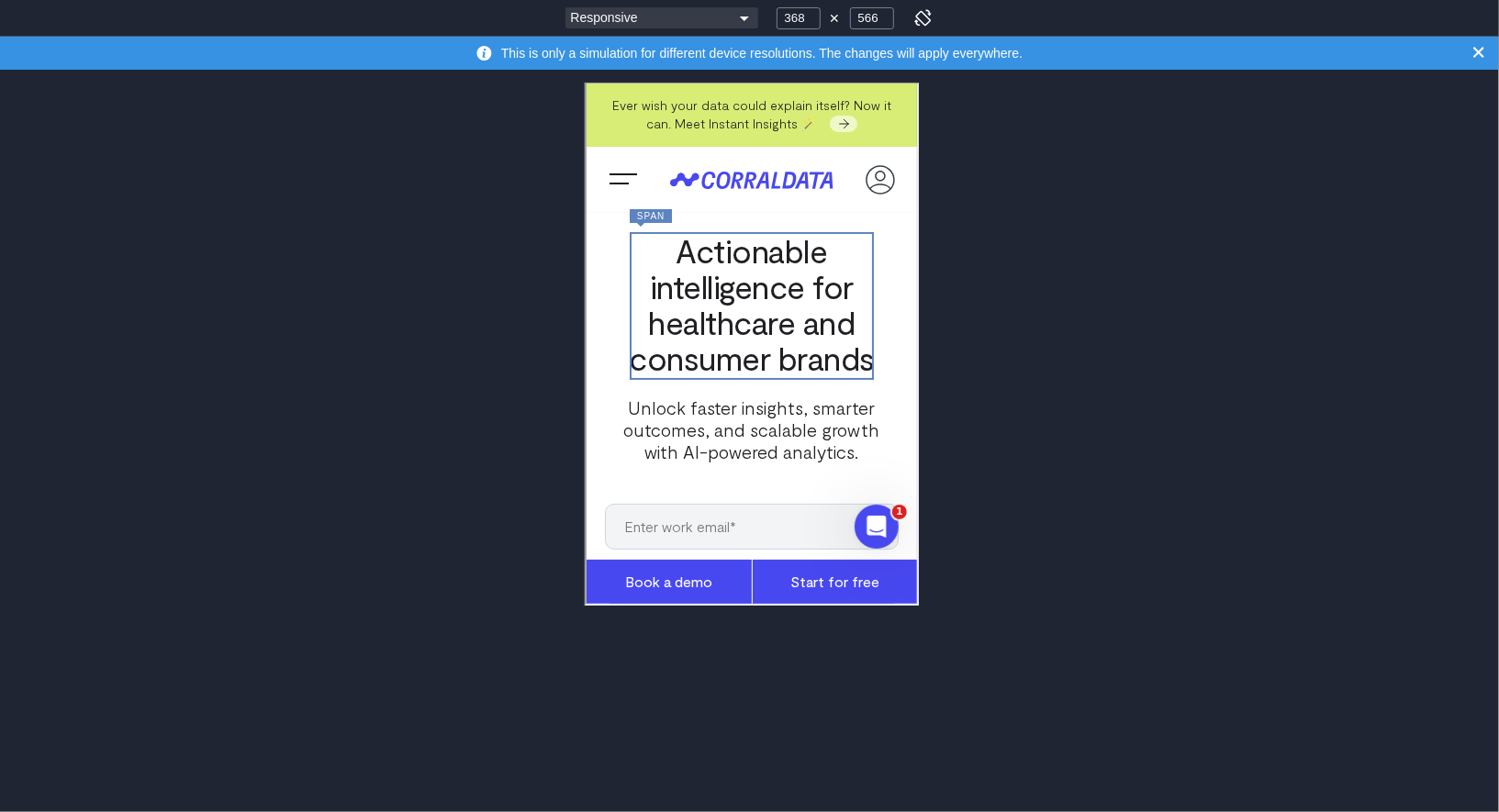
scroll to position [0, 0]
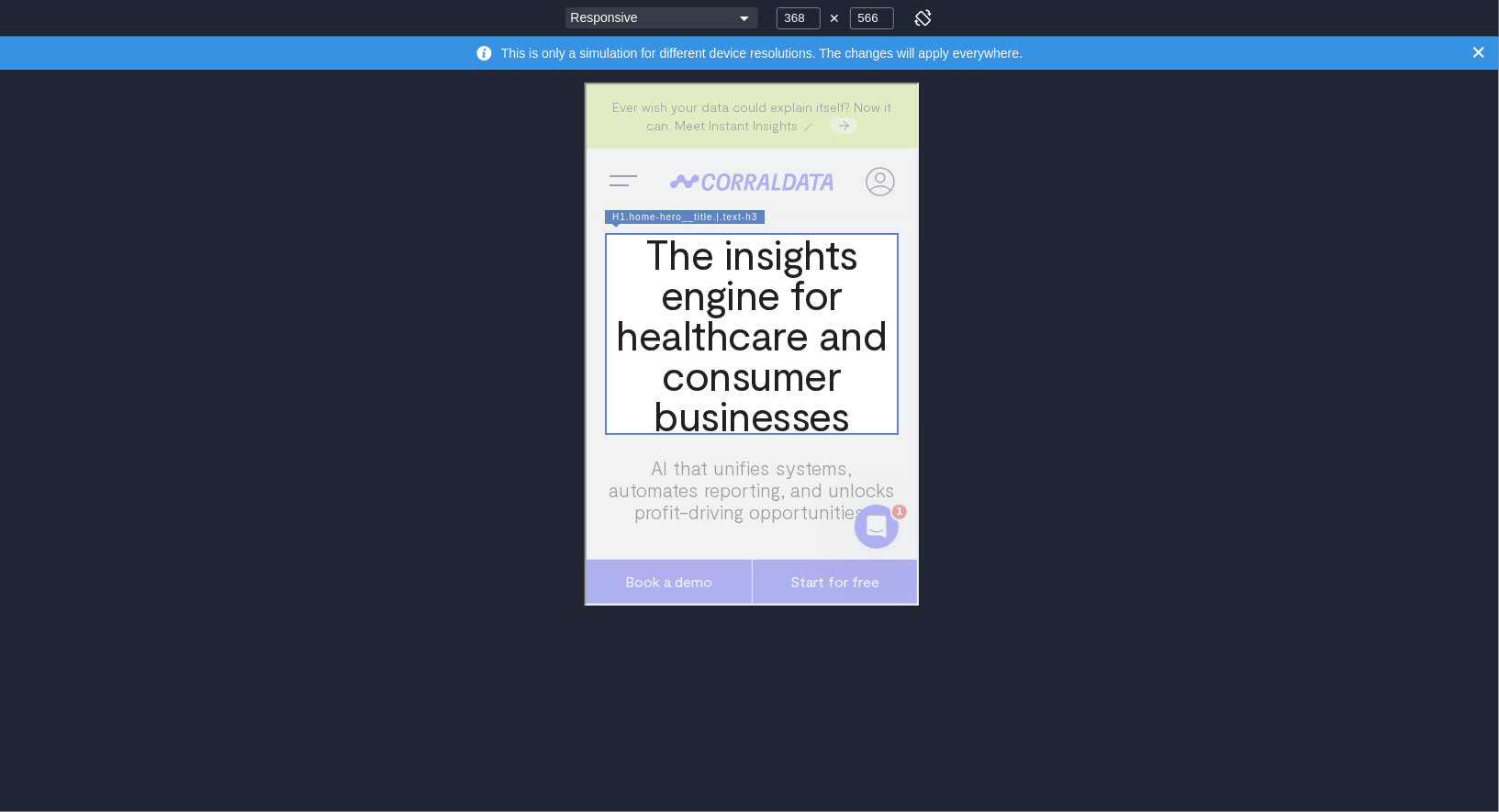
click at [337, 304] on div "Responsive Moto G4 Pixel 8/9 Galaxy S20/S21 Galaxy S23/S24 Galaxy S23+/S24+ Gal…" at bounding box center [749, 406] width 1499 height 812
click at [333, 304] on div "Responsive Moto G4 Pixel 8/9 Galaxy S20/S21 Galaxy S23/S24 Galaxy S23+/S24+ Gal…" at bounding box center [749, 406] width 1499 height 812
click at [323, 305] on div "Responsive Moto G4 Pixel 8/9 Galaxy S20/S21 Galaxy S23/S24 Galaxy S23+/S24+ Gal…" at bounding box center [749, 406] width 1499 height 812
click at [323, 299] on div "Responsive Moto G4 Pixel 8/9 Galaxy S20/S21 Galaxy S23/S24 Galaxy S23+/S24+ Gal…" at bounding box center [749, 406] width 1499 height 812
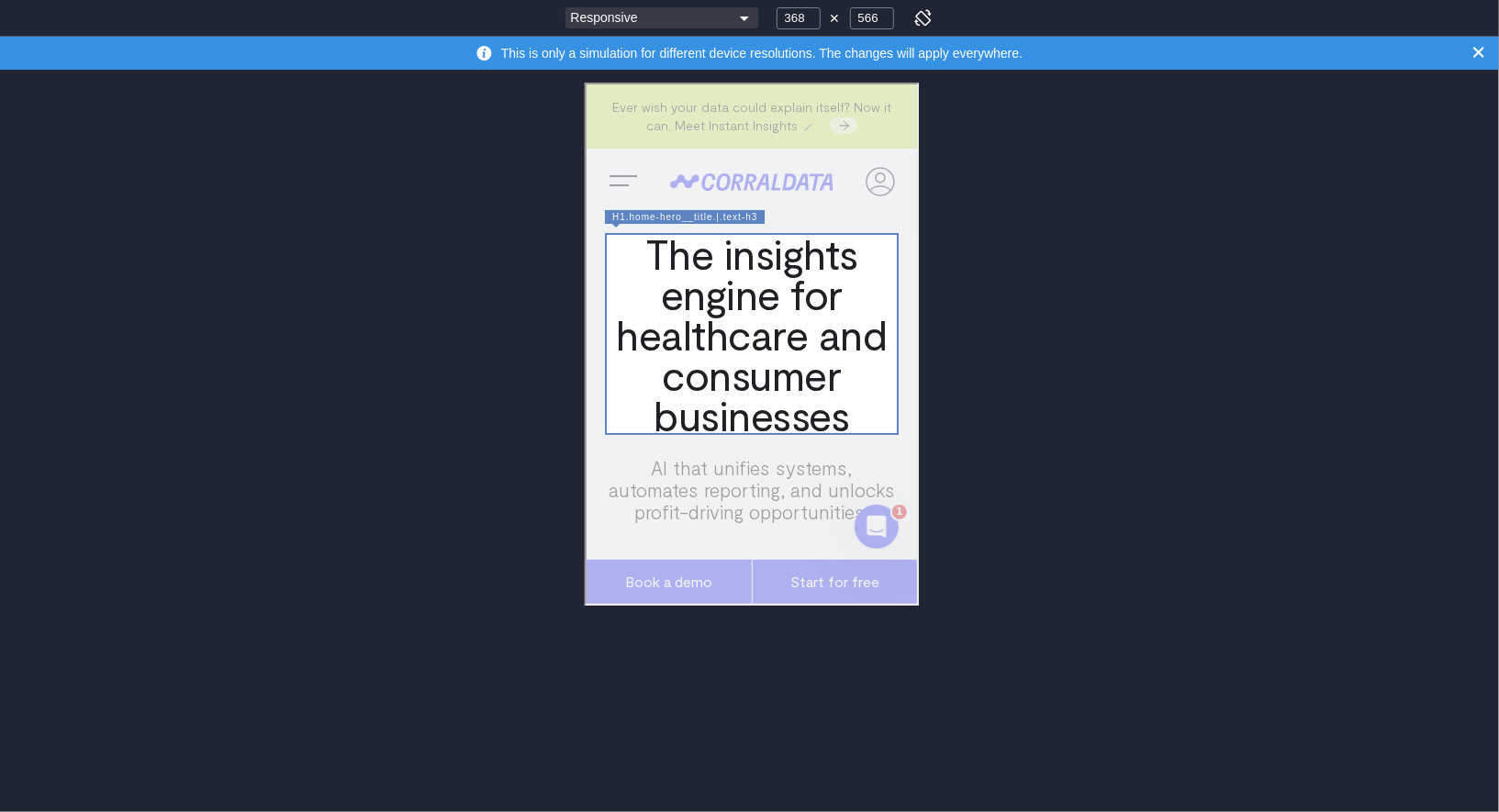
click at [323, 299] on div "Responsive Moto G4 Pixel 8/9 Galaxy S20/S21 Galaxy S23/S24 Galaxy S23+/S24+ Gal…" at bounding box center [749, 406] width 1499 height 812
click at [362, 298] on div "Responsive Moto G4 Pixel 8/9 Galaxy S20/S21 Galaxy S23/S24 Galaxy S23+/S24+ Gal…" at bounding box center [749, 406] width 1499 height 812
click at [727, 327] on h1 "​ The insights engine for healthcare and consumer businesses" at bounding box center [748, 332] width 294 height 202
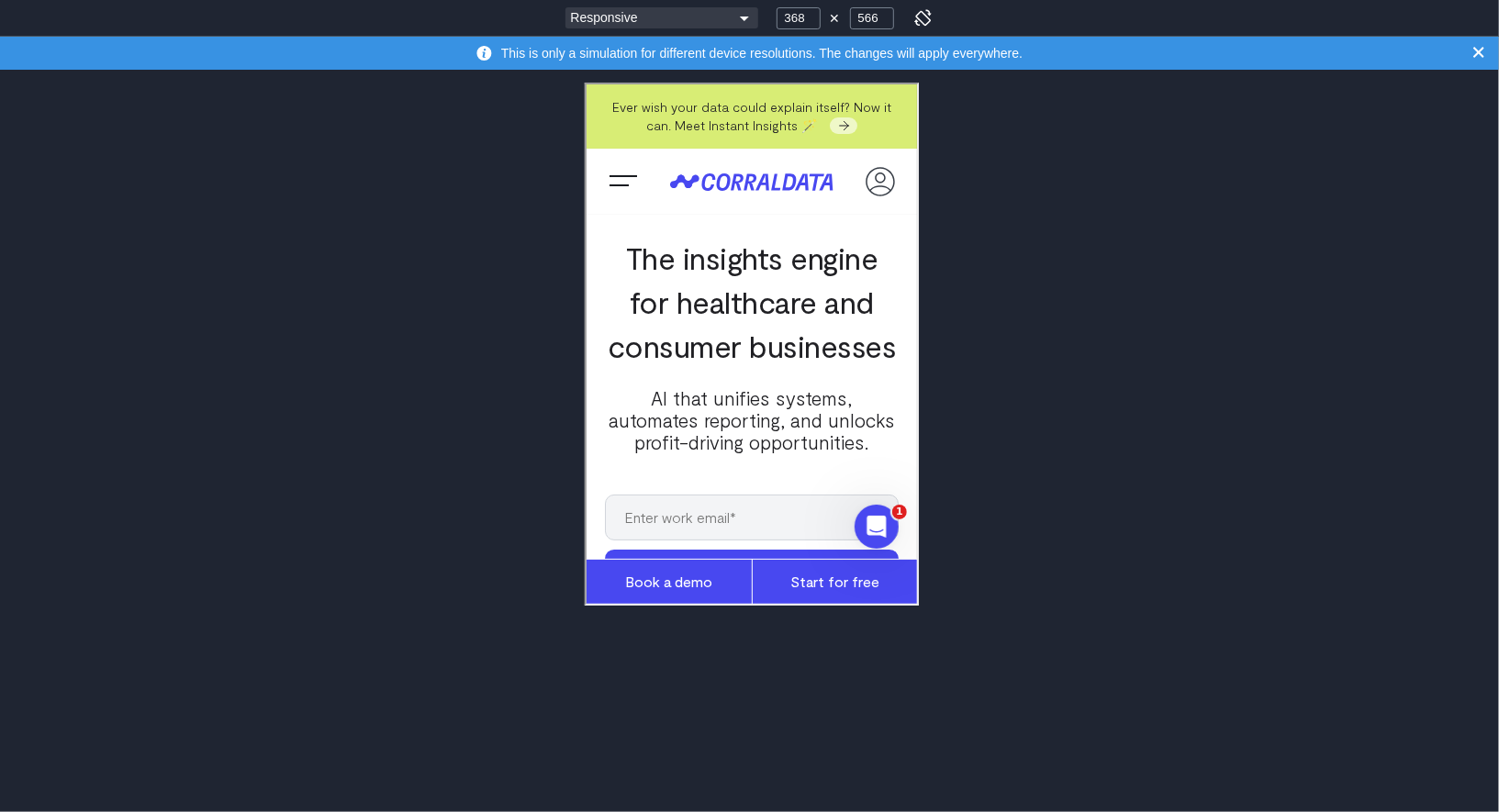
click at [1050, 402] on div "Responsive Moto G4 Pixel 8/9 Galaxy S20/S21 Galaxy S23/S24 Galaxy S23+/S24+ Gal…" at bounding box center [749, 406] width 1499 height 812
click at [1073, 423] on div "Responsive Moto G4 Pixel 8/9 Galaxy S20/S21 Galaxy S23/S24 Galaxy S23+/S24+ Gal…" at bounding box center [749, 406] width 1499 height 812
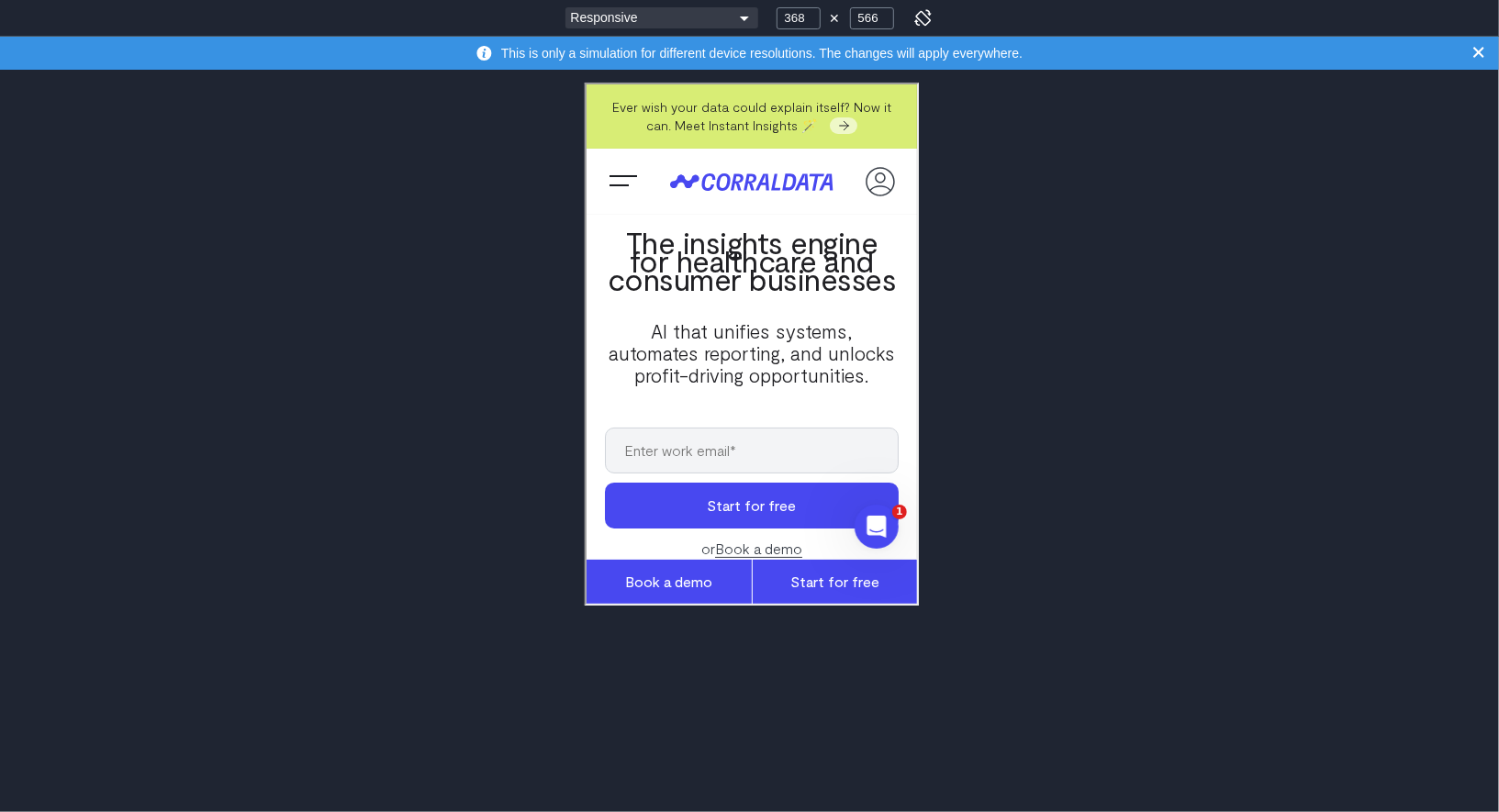
click at [1044, 374] on div "Responsive Moto G4 Pixel 8/9 Galaxy S20/S21 Galaxy S23/S24 Galaxy S23+/S24+ Gal…" at bounding box center [749, 406] width 1499 height 812
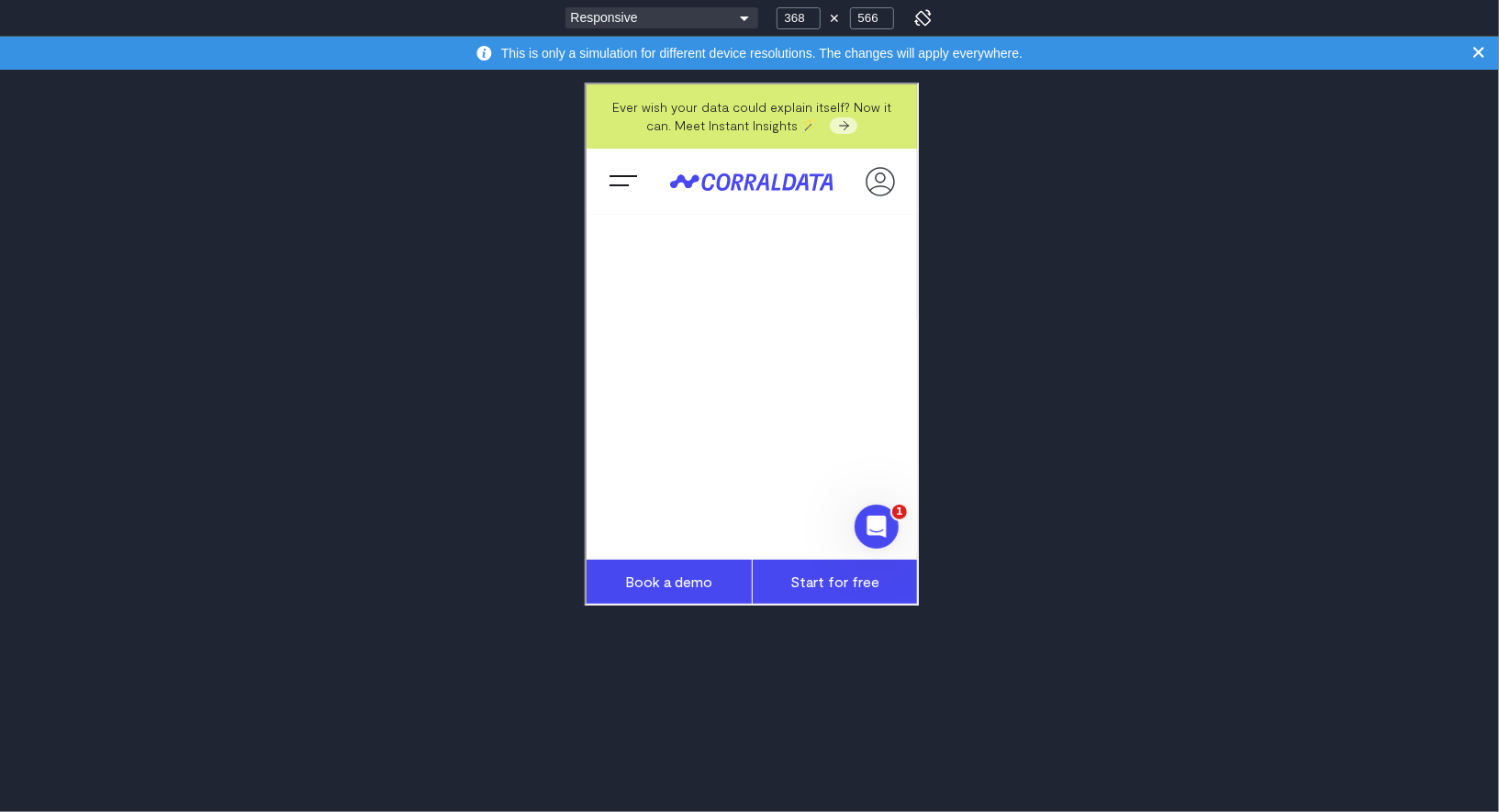
click at [1061, 435] on div "Responsive Moto G4 Pixel 8/9 Galaxy S20/S21 Galaxy S23/S24 Galaxy S23+/S24+ Gal…" at bounding box center [749, 406] width 1499 height 812
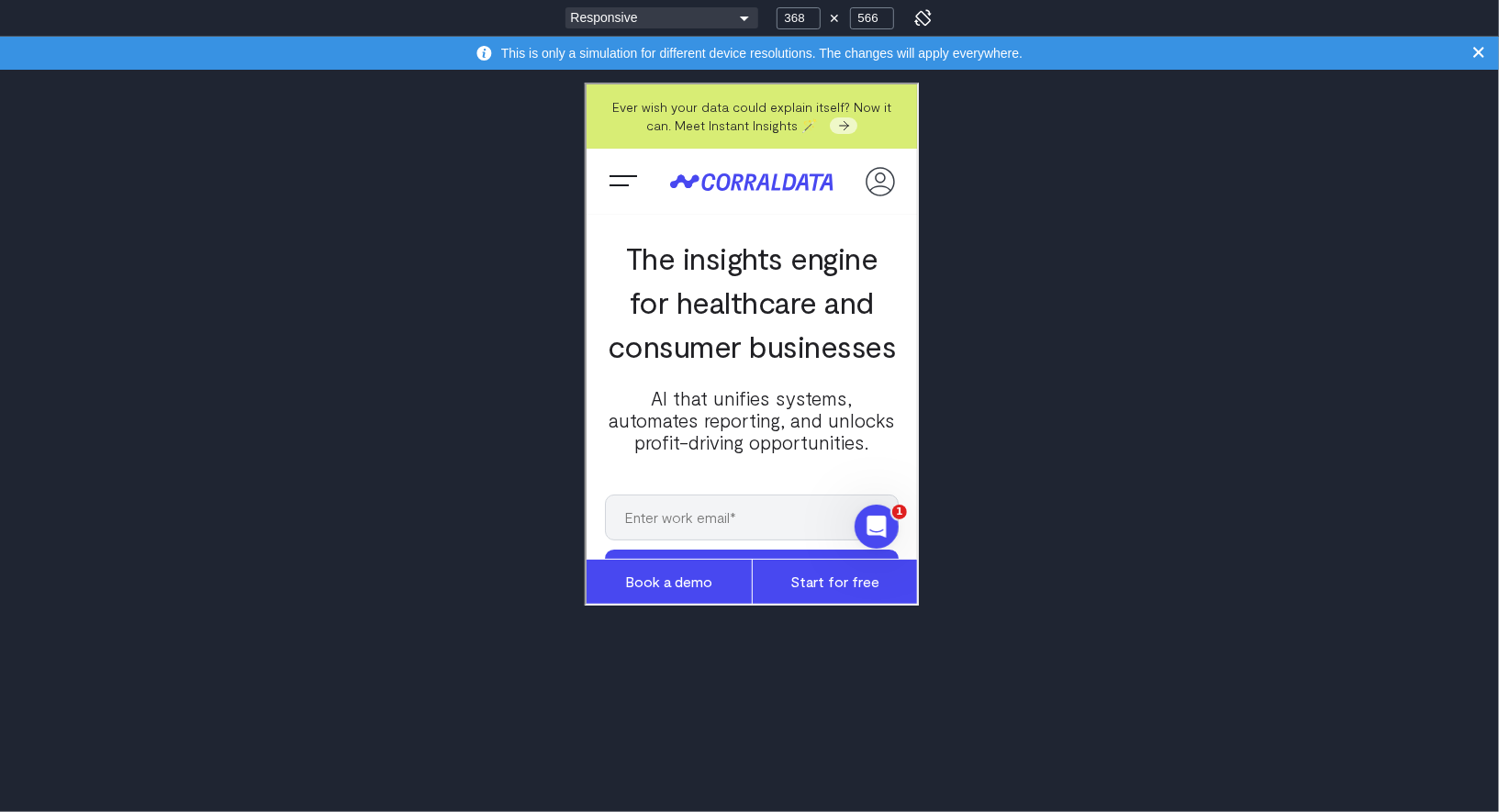
click at [1062, 403] on div "Responsive Moto G4 Pixel 8/9 Galaxy S20/S21 Galaxy S23/S24 Galaxy S23+/S24+ Gal…" at bounding box center [749, 406] width 1499 height 812
click at [430, 283] on div "Responsive Moto G4 Pixel 8/9 Galaxy S20/S21 Galaxy S23/S24 Galaxy S23+/S24+ Gal…" at bounding box center [749, 406] width 1499 height 812
click at [1047, 349] on div "Responsive Moto G4 Pixel 8/9 Galaxy S20/S21 Galaxy S23/S24 Galaxy S23+/S24+ Gal…" at bounding box center [749, 406] width 1499 height 812
click at [961, 287] on div "Responsive Moto G4 Pixel 8/9 Galaxy S20/S21 Galaxy S23/S24 Galaxy S23+/S24+ Gal…" at bounding box center [749, 406] width 1499 height 812
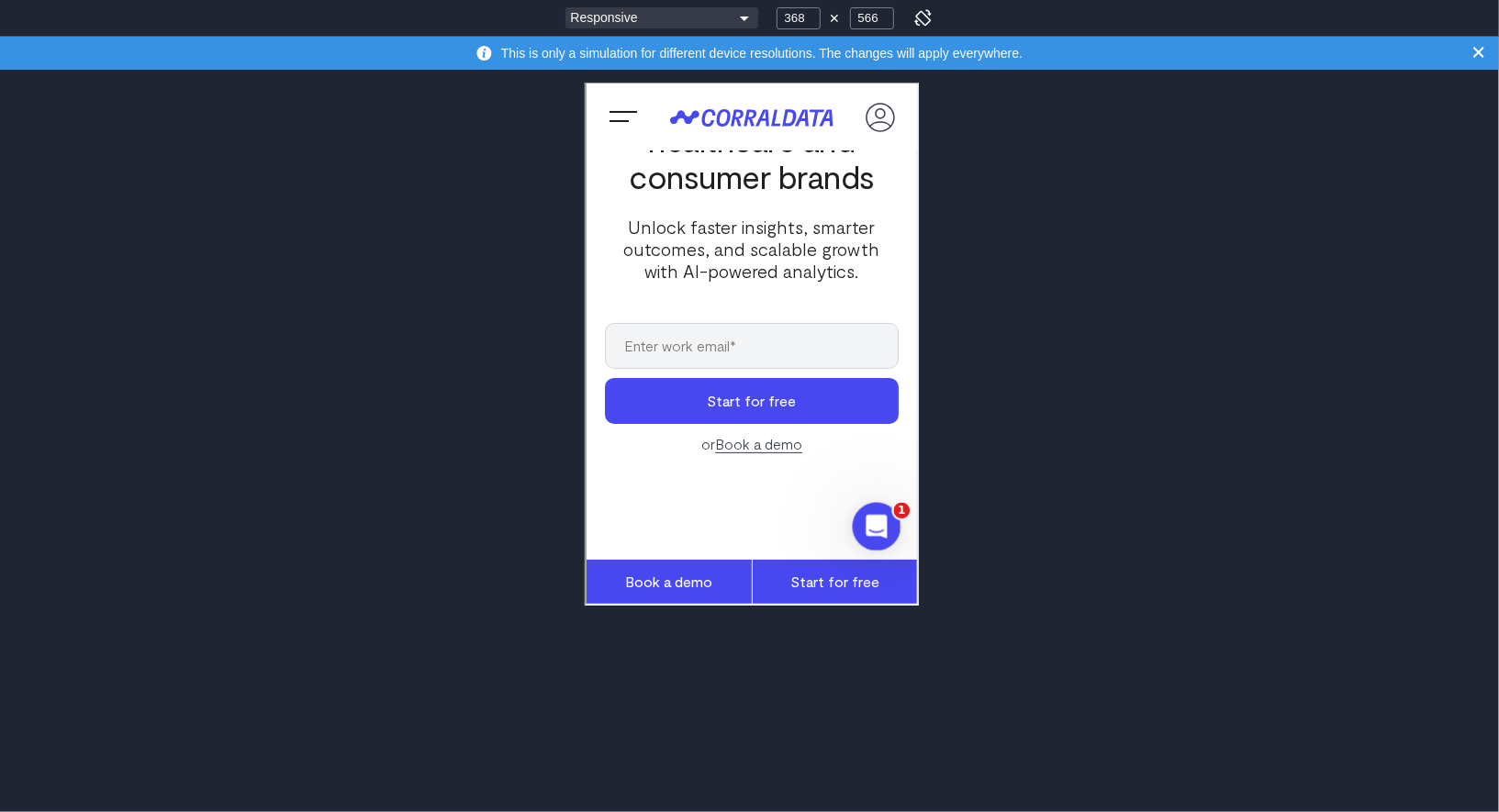
scroll to position [281, 0]
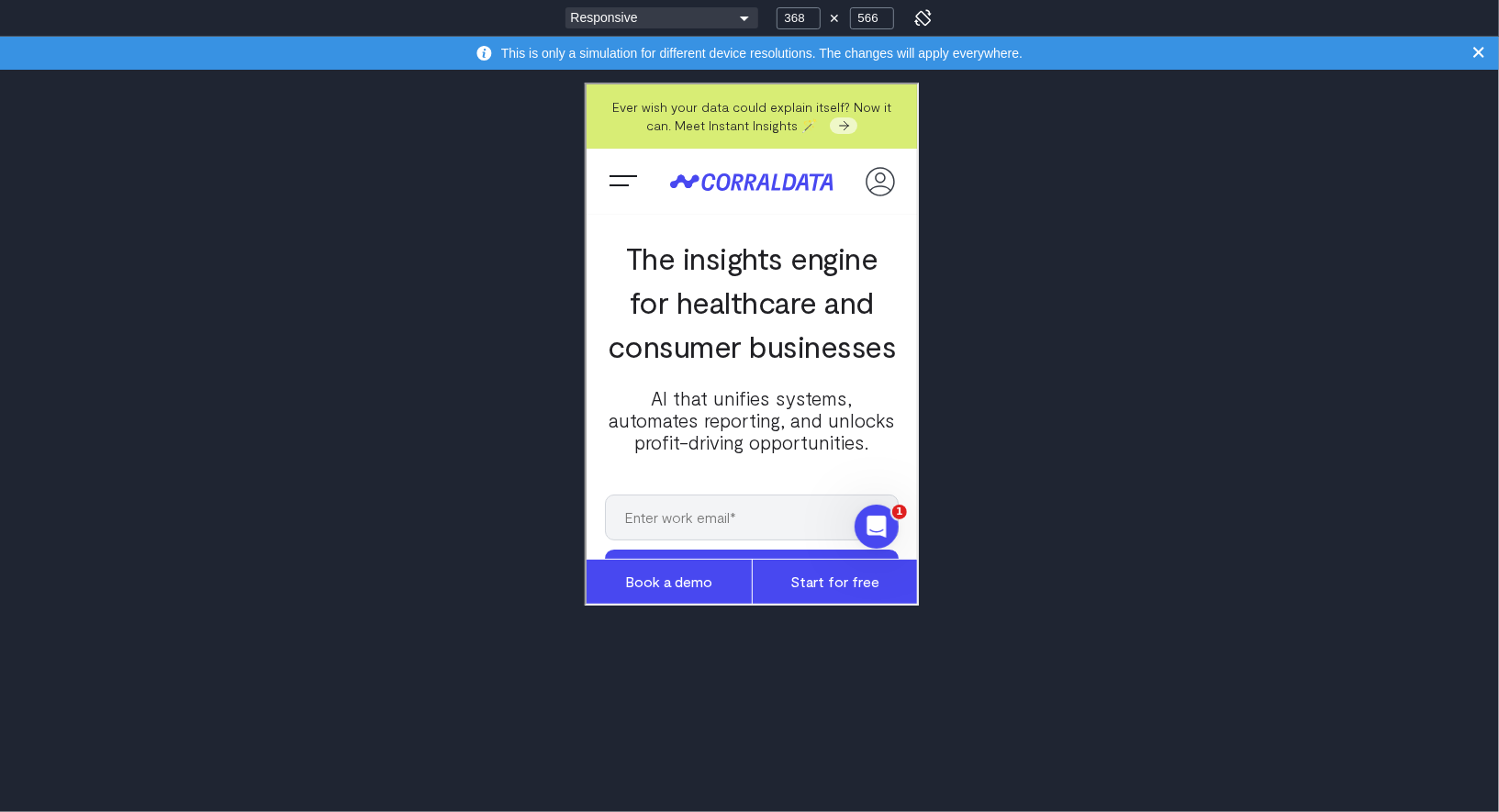
click at [1041, 317] on div "Responsive Moto G4 Pixel 8/9 Galaxy S20/S21 Galaxy S23/S24 Galaxy S23+/S24+ Gal…" at bounding box center [749, 406] width 1499 height 812
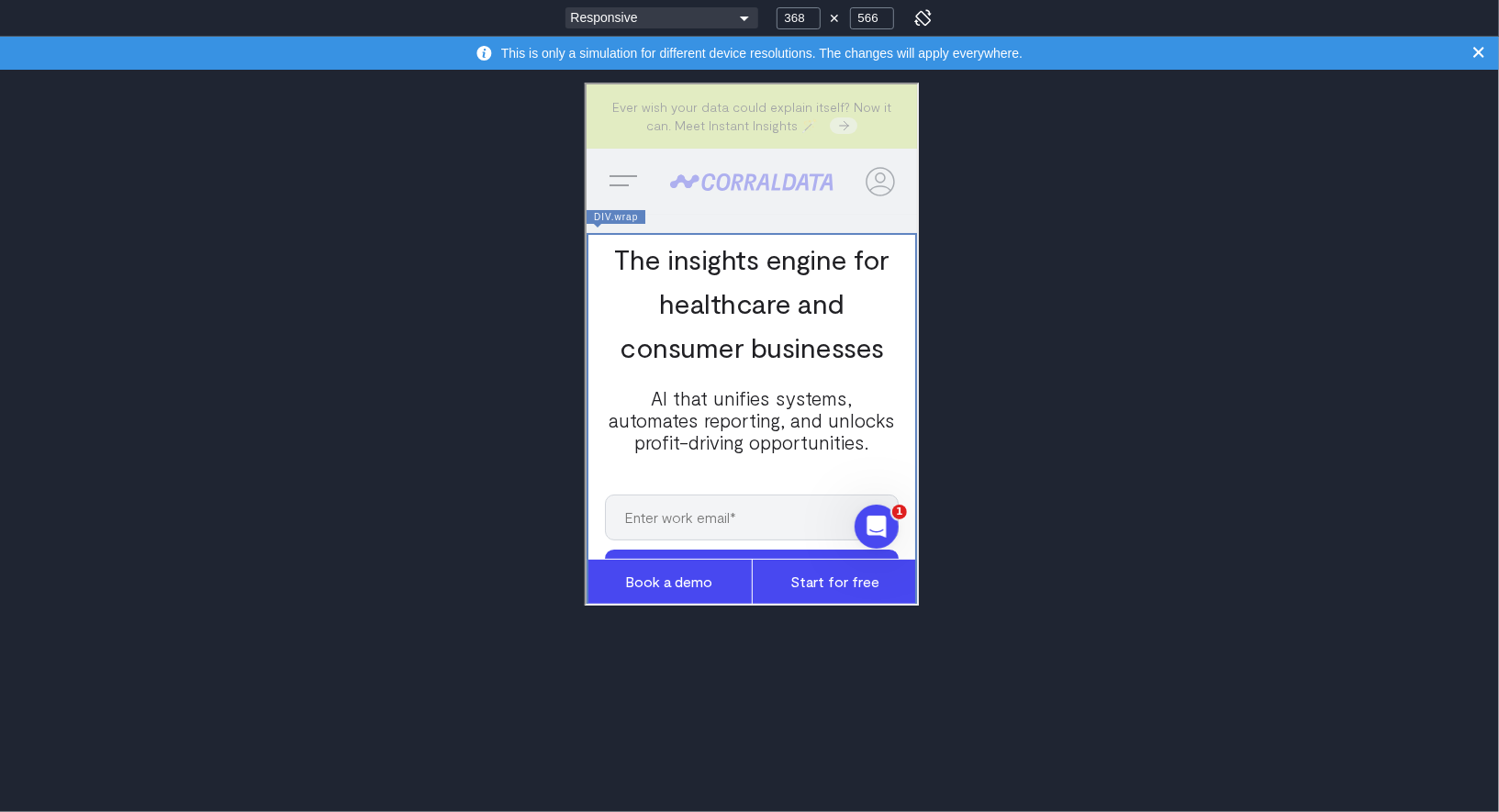
click at [635, 279] on h1 "The insights engine for healthcare and consumer businesses" at bounding box center [748, 297] width 294 height 133
click at [635, 263] on span "The insights engine for healthcare and consumer businesses" at bounding box center [748, 299] width 264 height 121
click at [635, 263] on span "T he insights engine for healthcare and consumer businesses" at bounding box center [748, 299] width 264 height 121
click at [728, 271] on span "T he insights engine for healthcare and consumer businesses" at bounding box center [748, 299] width 264 height 121
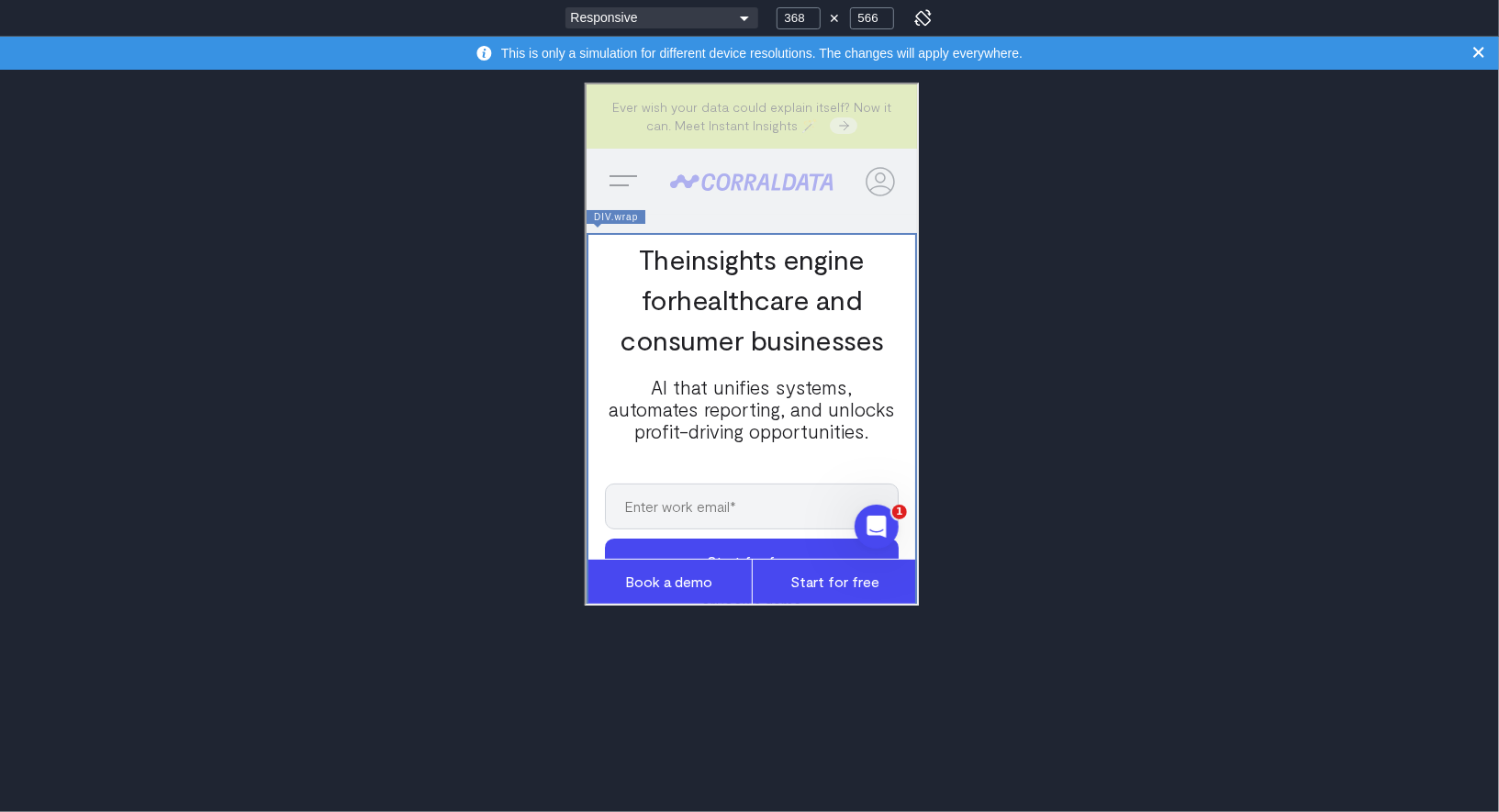
click at [722, 287] on span "T he insigh ts engine for healthcare and consumer businesses" at bounding box center [748, 296] width 264 height 114
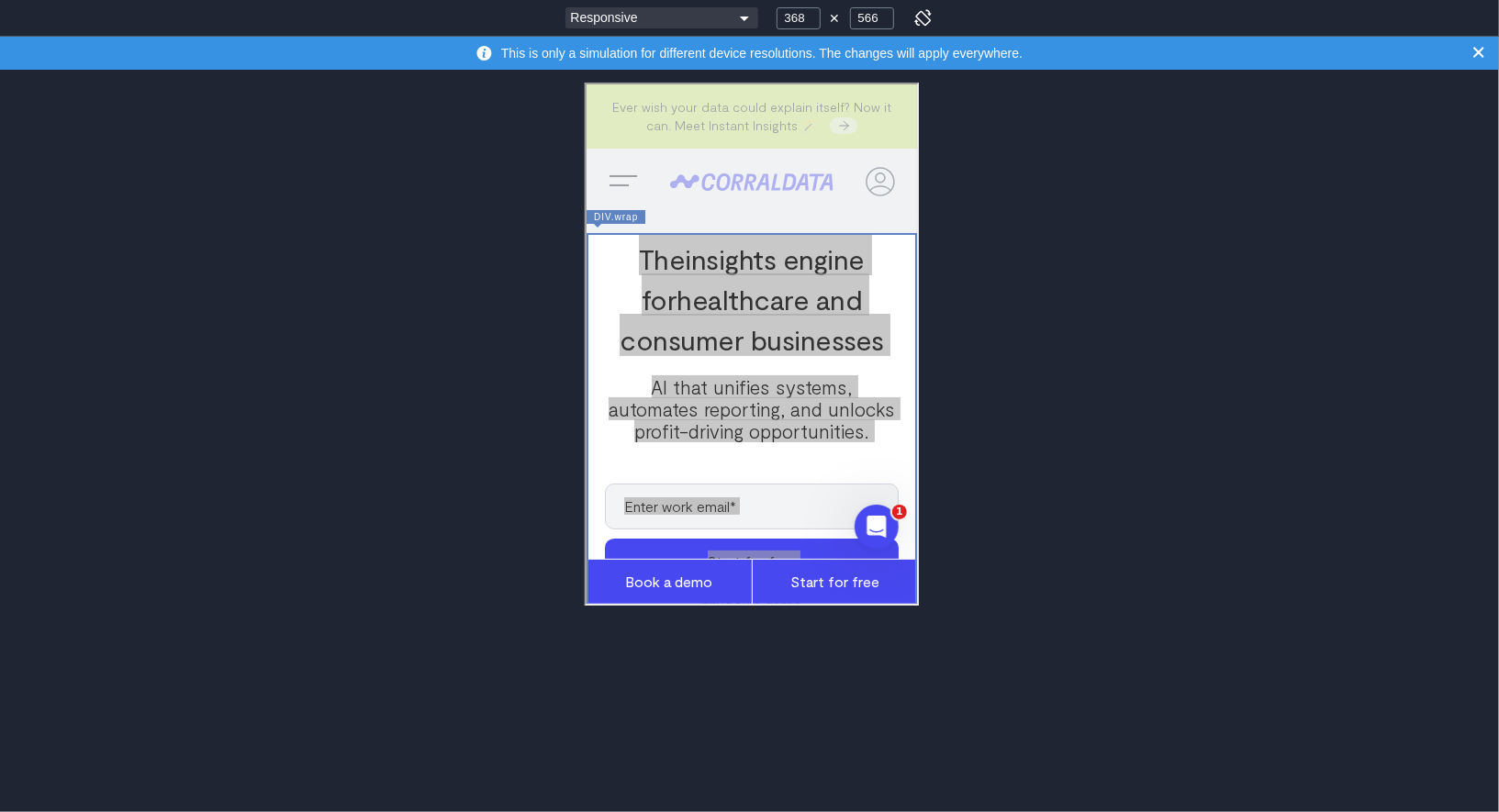
click at [545, 375] on div "Responsive Moto G4 Pixel 8/9 Galaxy S20/S21 Galaxy S23/S24 Galaxy S23+/S24+ Gal…" at bounding box center [749, 406] width 1499 height 812
click at [550, 373] on div "Responsive Moto G4 Pixel 8/9 Galaxy S20/S21 Galaxy S23/S24 Galaxy S23+/S24+ Gal…" at bounding box center [749, 406] width 1499 height 812
click at [567, 242] on div "Responsive Moto G4 Pixel 8/9 Galaxy S20/S21 Galaxy S23/S24 Galaxy S23+/S24+ Gal…" at bounding box center [749, 406] width 1499 height 812
click at [558, 242] on div "Responsive Moto G4 Pixel 8/9 Galaxy S20/S21 Galaxy S23/S24 Galaxy S23+/S24+ Gal…" at bounding box center [749, 406] width 1499 height 812
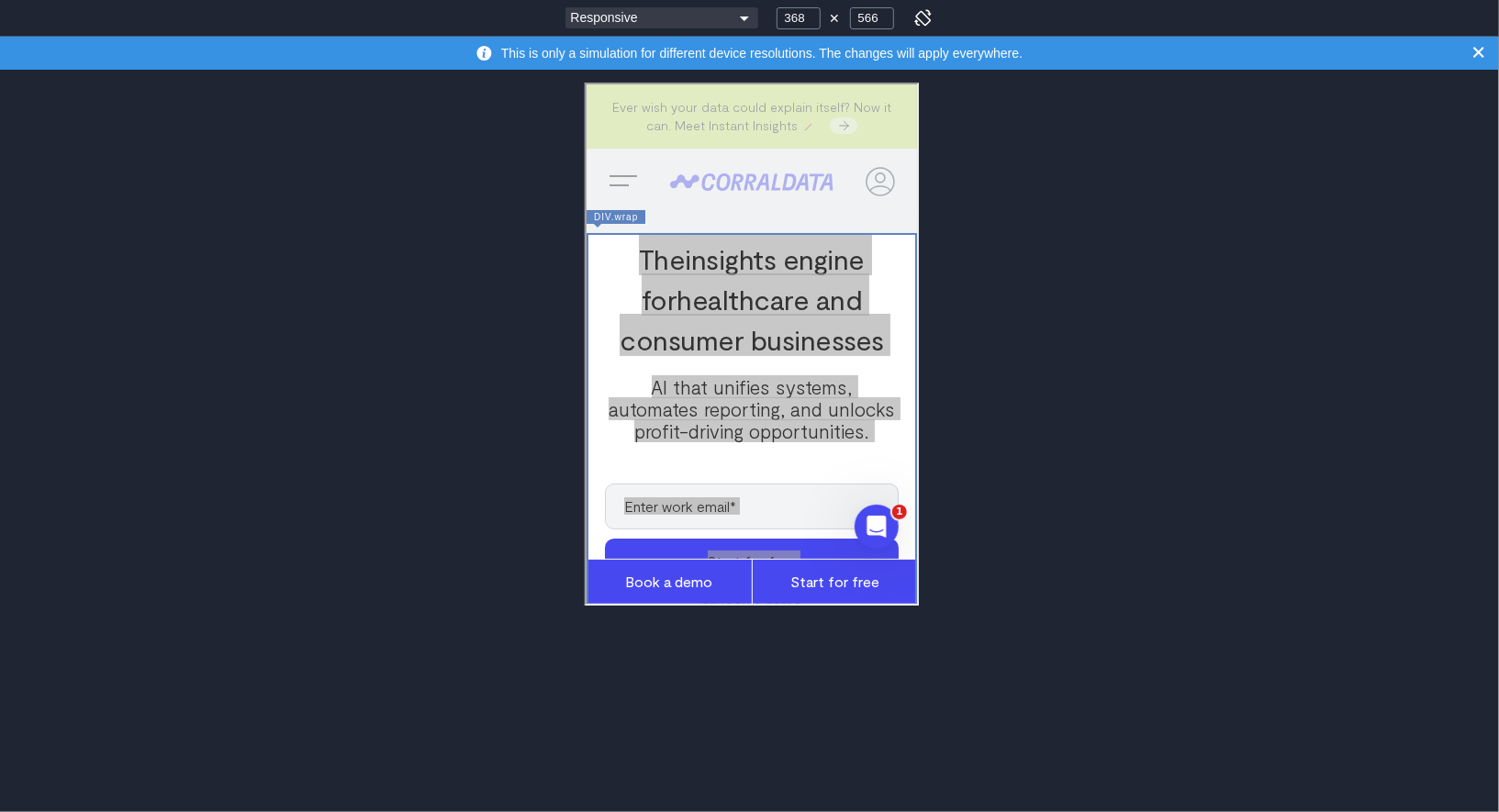
click at [558, 242] on div "Responsive Moto G4 Pixel 8/9 Galaxy S20/S21 Galaxy S23/S24 Galaxy S23+/S24+ Gal…" at bounding box center [749, 406] width 1499 height 812
click at [511, 182] on div "Responsive Moto G4 Pixel 8/9 Galaxy S20/S21 Galaxy S23/S24 Galaxy S23+/S24+ Gal…" at bounding box center [749, 406] width 1499 height 812
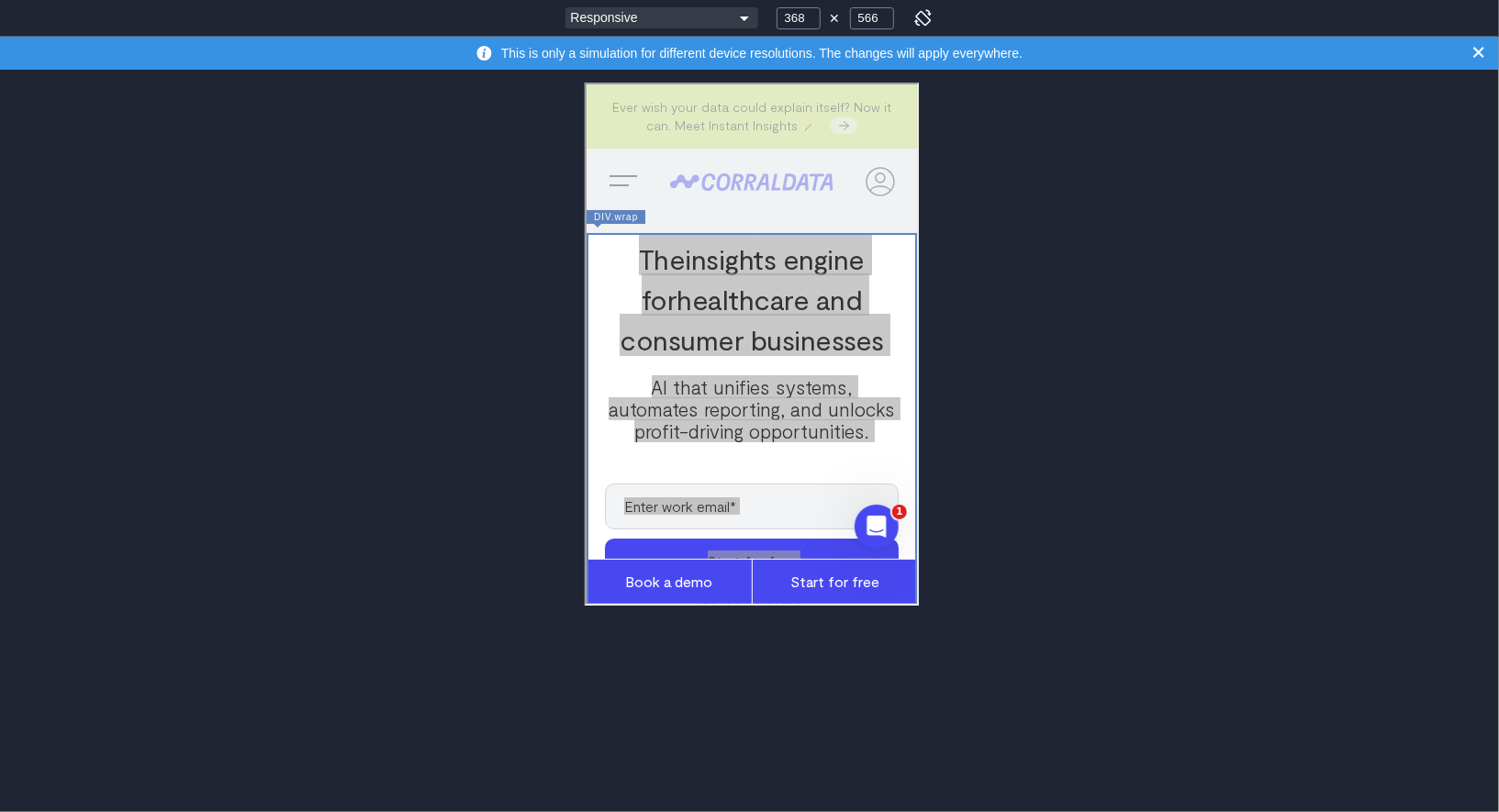
click at [511, 182] on div "Responsive Moto G4 Pixel 8/9 Galaxy S20/S21 Galaxy S23/S24 Galaxy S23+/S24+ Gal…" at bounding box center [749, 406] width 1499 height 812
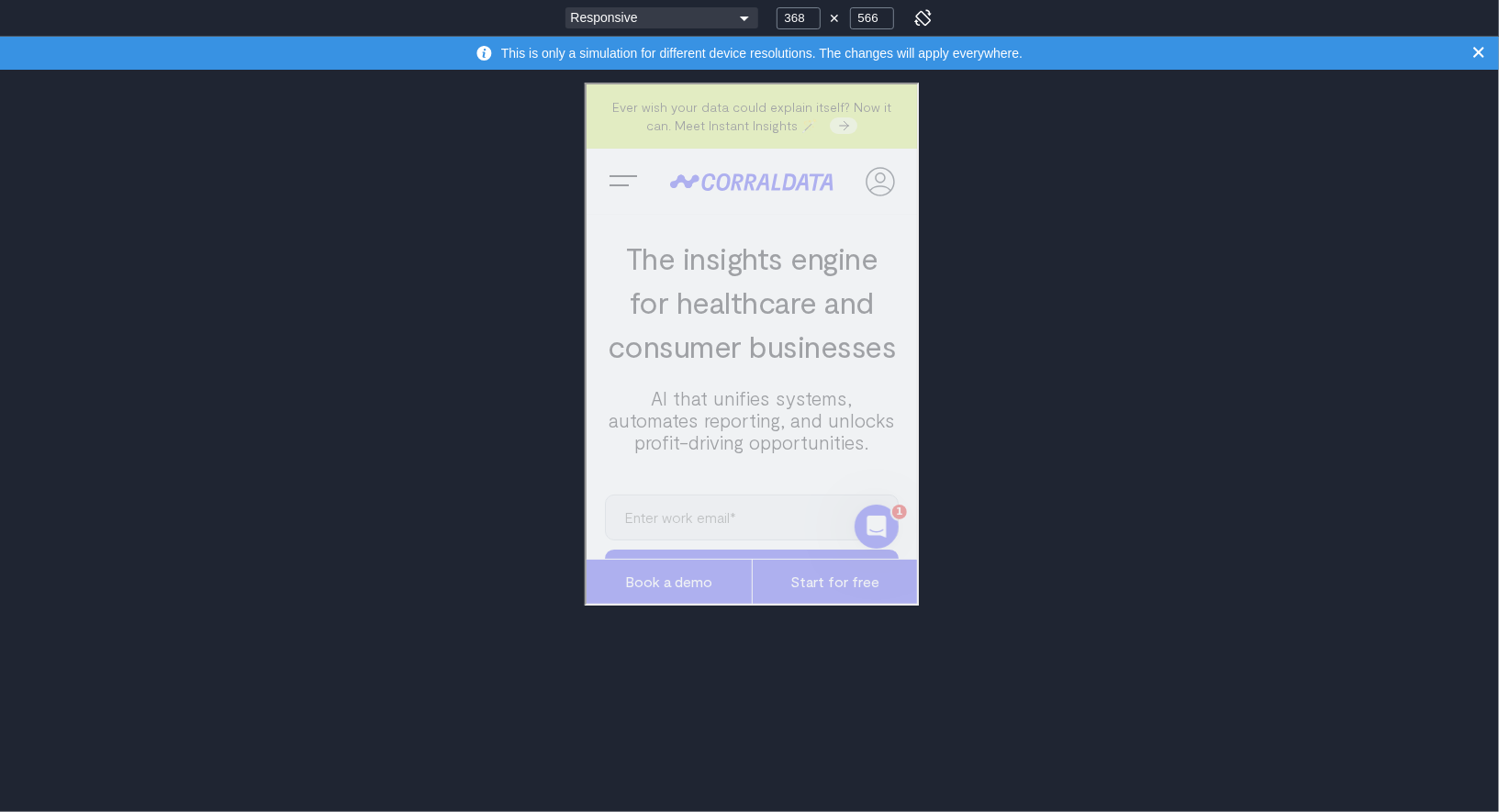
click at [1019, 609] on div "Responsive Moto G4 Pixel 8/9 Galaxy S20/S21 Galaxy S23/S24 Galaxy S23+/S24+ Gal…" at bounding box center [749, 406] width 1499 height 812
click at [1070, 665] on div "Responsive Moto G4 Pixel 8/9 Galaxy S20/S21 Galaxy S23/S24 Galaxy S23+/S24+ Gal…" at bounding box center [749, 406] width 1499 height 812
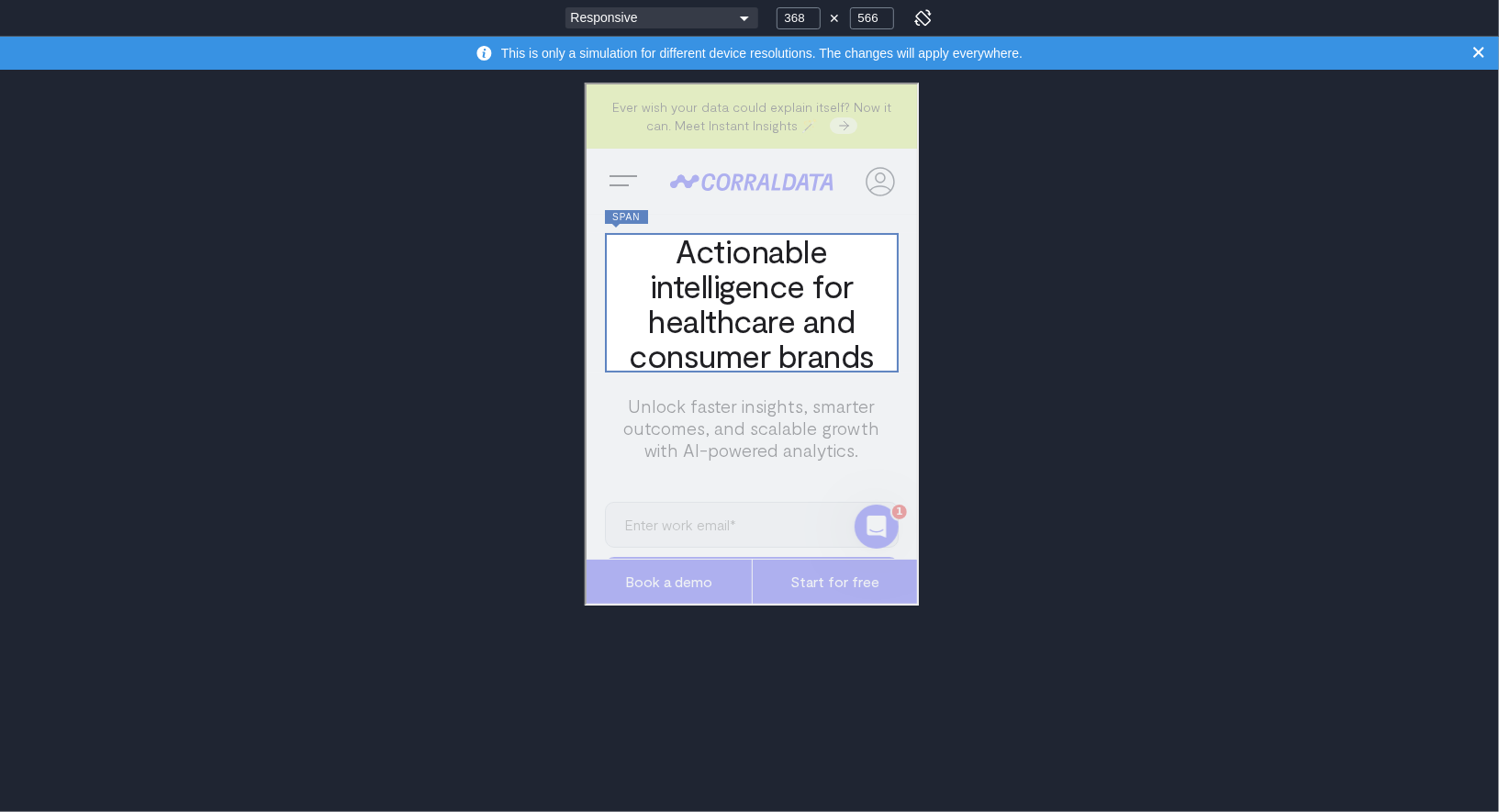
click at [781, 290] on span "Actionable intelligence for healthcare and consumer brands" at bounding box center [748, 300] width 294 height 139
click at [781, 290] on span "Actionable intelligenc e for healthcare and consumer brands" at bounding box center [748, 300] width 294 height 139
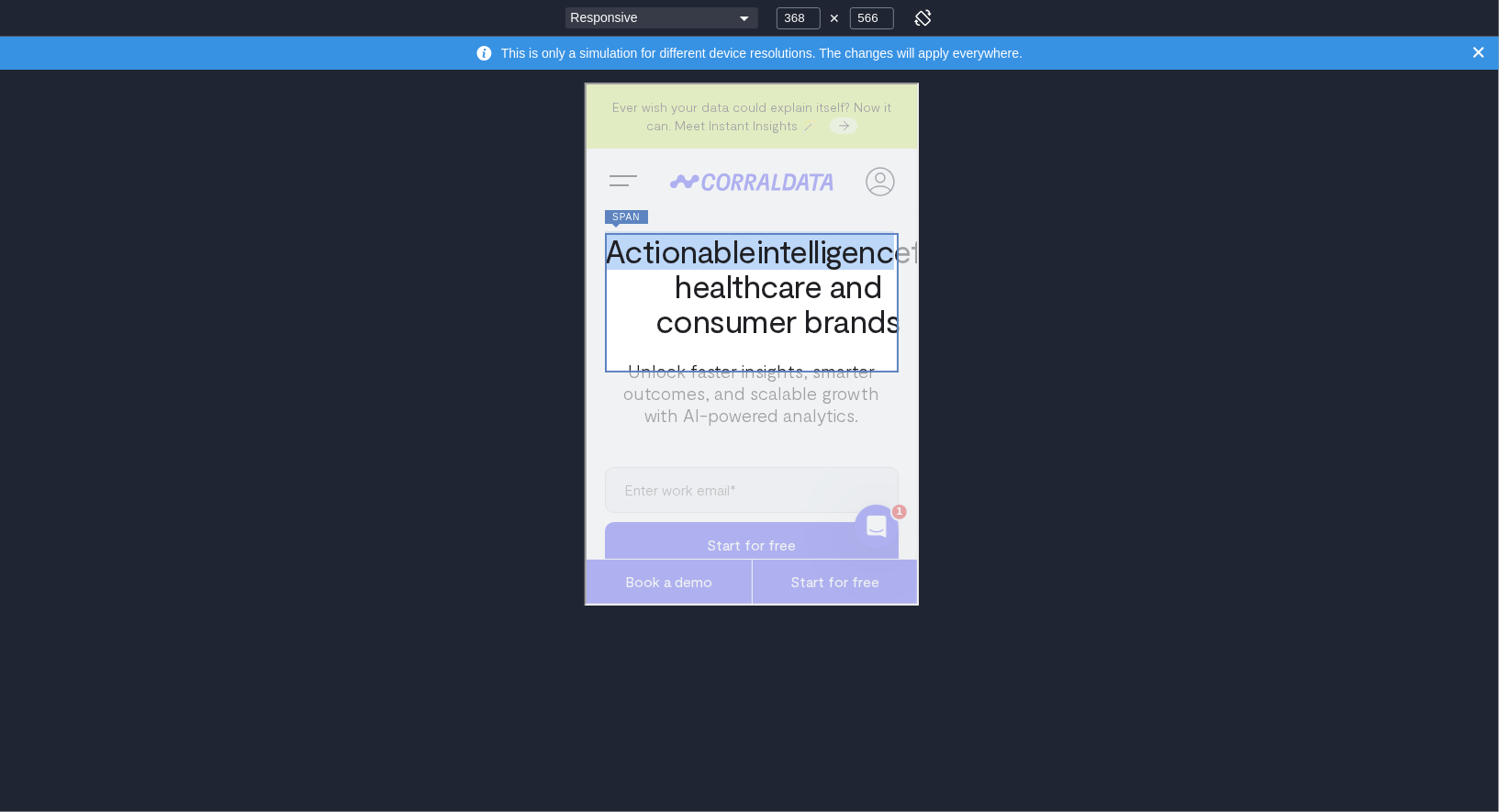
click at [746, 280] on span "Actionable intelligenc e for healthcare and consumer brands" at bounding box center [775, 283] width 347 height 105
drag, startPoint x: 868, startPoint y: 358, endPoint x: 684, endPoint y: 235, distance: 221.3
click at [682, 235] on span "Actionable intelligenc e for healthcare and consumer brands" at bounding box center [775, 283] width 347 height 105
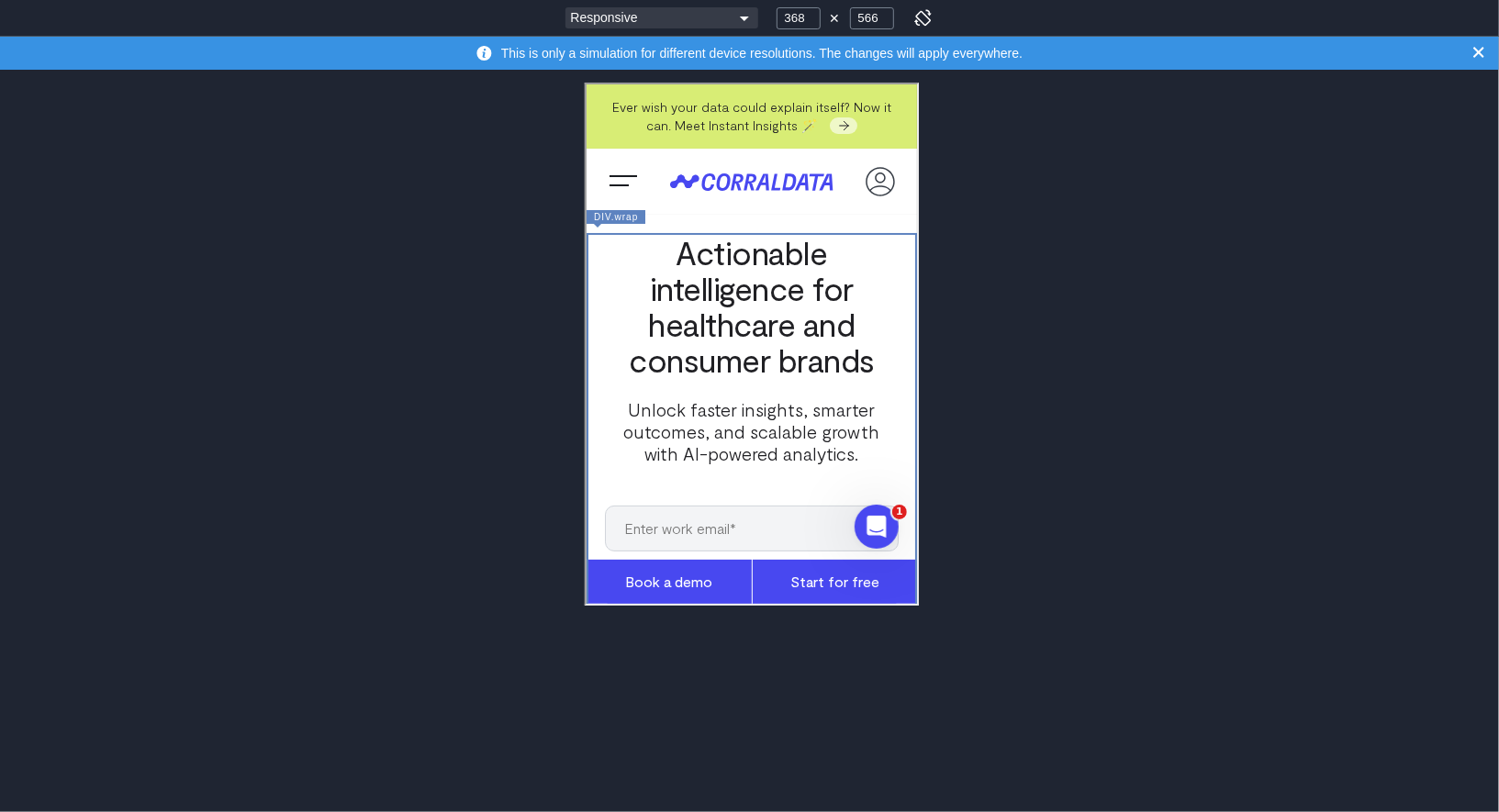
click at [981, 314] on div "Responsive Moto G4 Pixel 8/9 Galaxy S20/S21 Galaxy S23/S24 Galaxy S23+/S24+ Gal…" at bounding box center [749, 406] width 1499 height 812
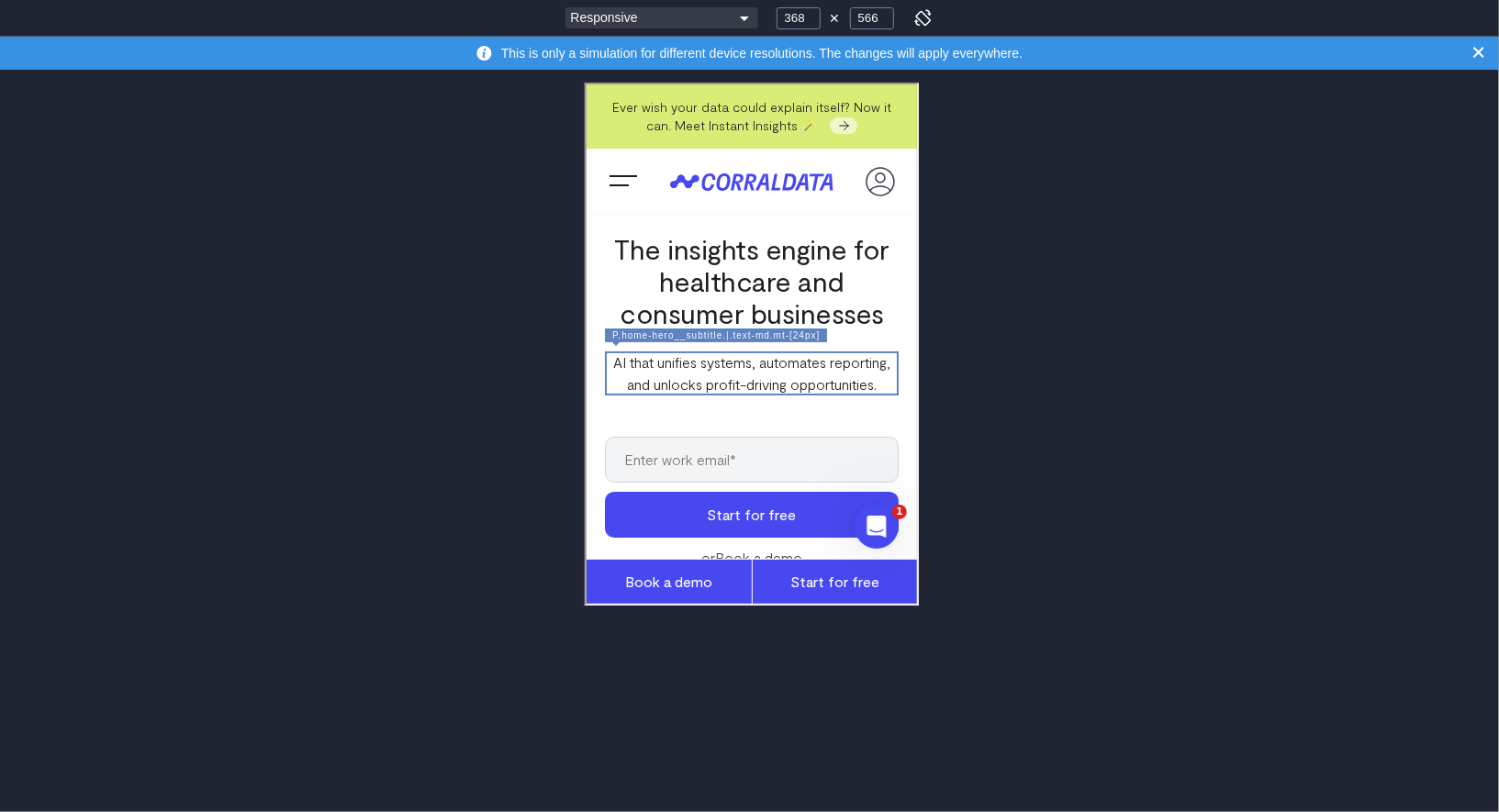
click at [306, 399] on div "Responsive Moto G4 Pixel 8/9 Galaxy S20/S21 Galaxy S23/S24 Galaxy S23+/S24+ Gal…" at bounding box center [749, 406] width 1499 height 812
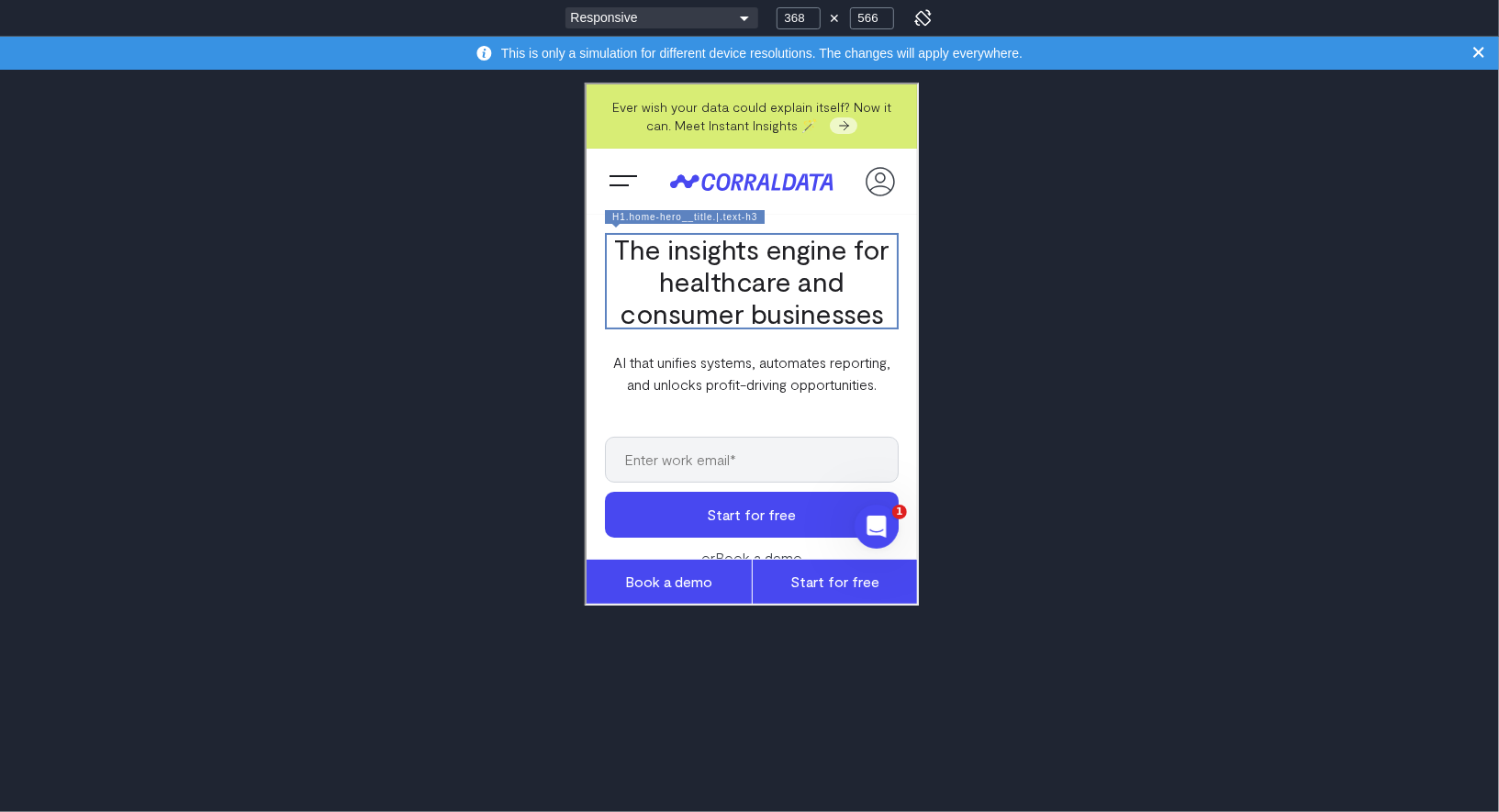
click at [1225, 298] on div "Responsive Moto G4 Pixel 8/9 Galaxy S20/S21 Galaxy S23/S24 Galaxy S23+/S24+ Gal…" at bounding box center [749, 406] width 1499 height 812
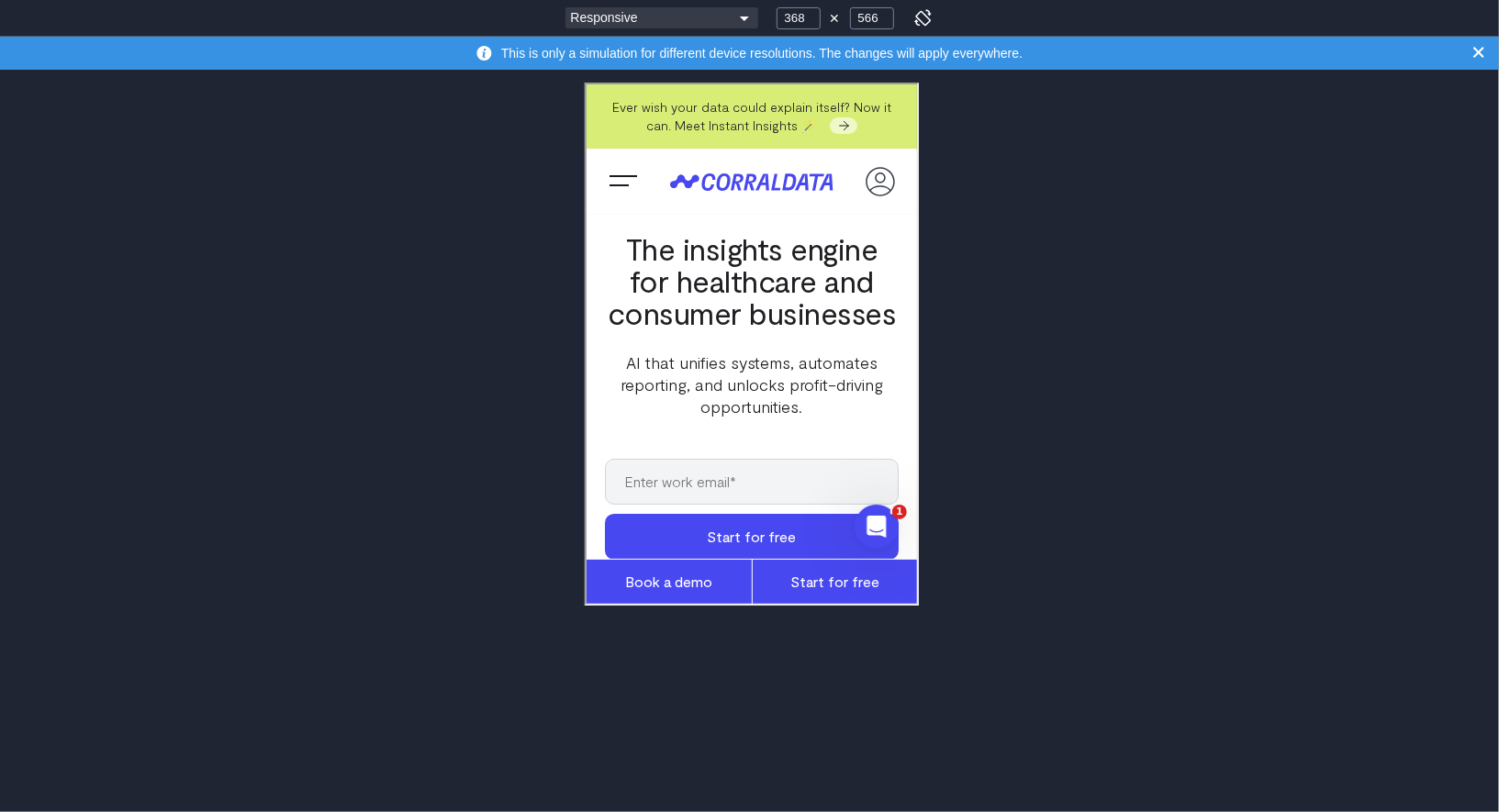
click at [1136, 370] on div "Responsive Moto G4 Pixel 8/9 Galaxy S20/S21 Galaxy S23/S24 Galaxy S23+/S24+ Gal…" at bounding box center [749, 406] width 1499 height 812
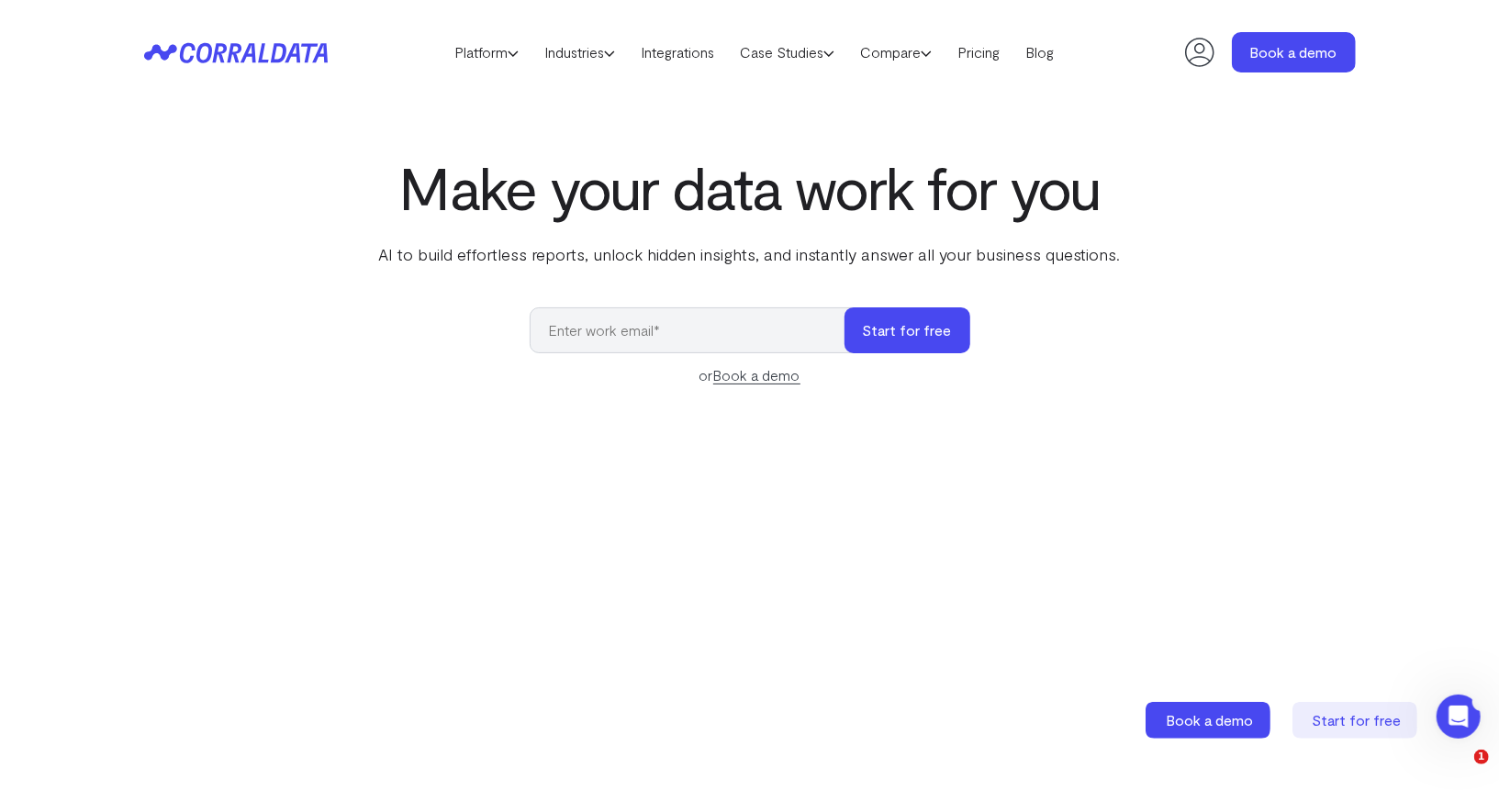
scroll to position [44, 0]
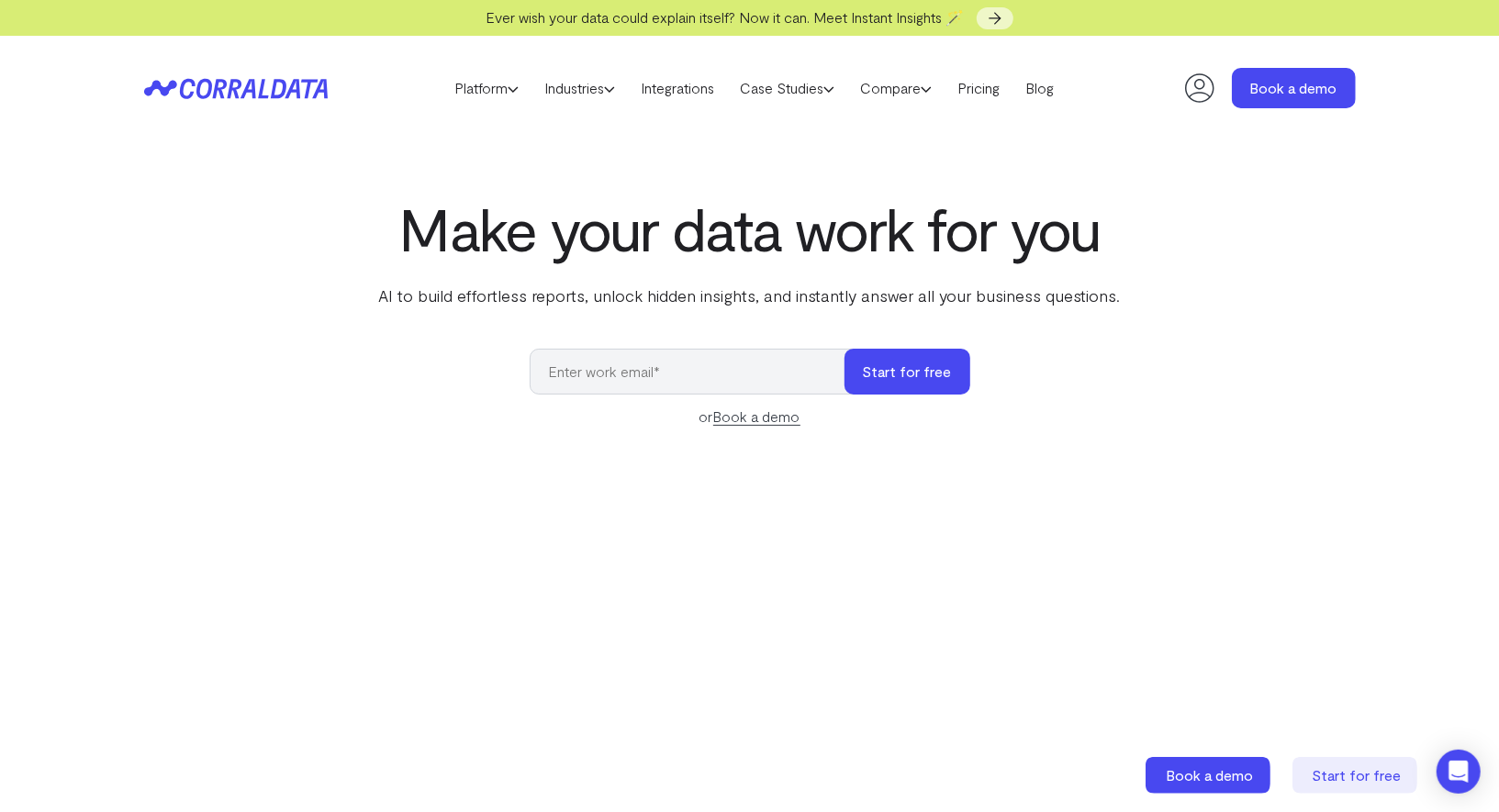
select select "4"
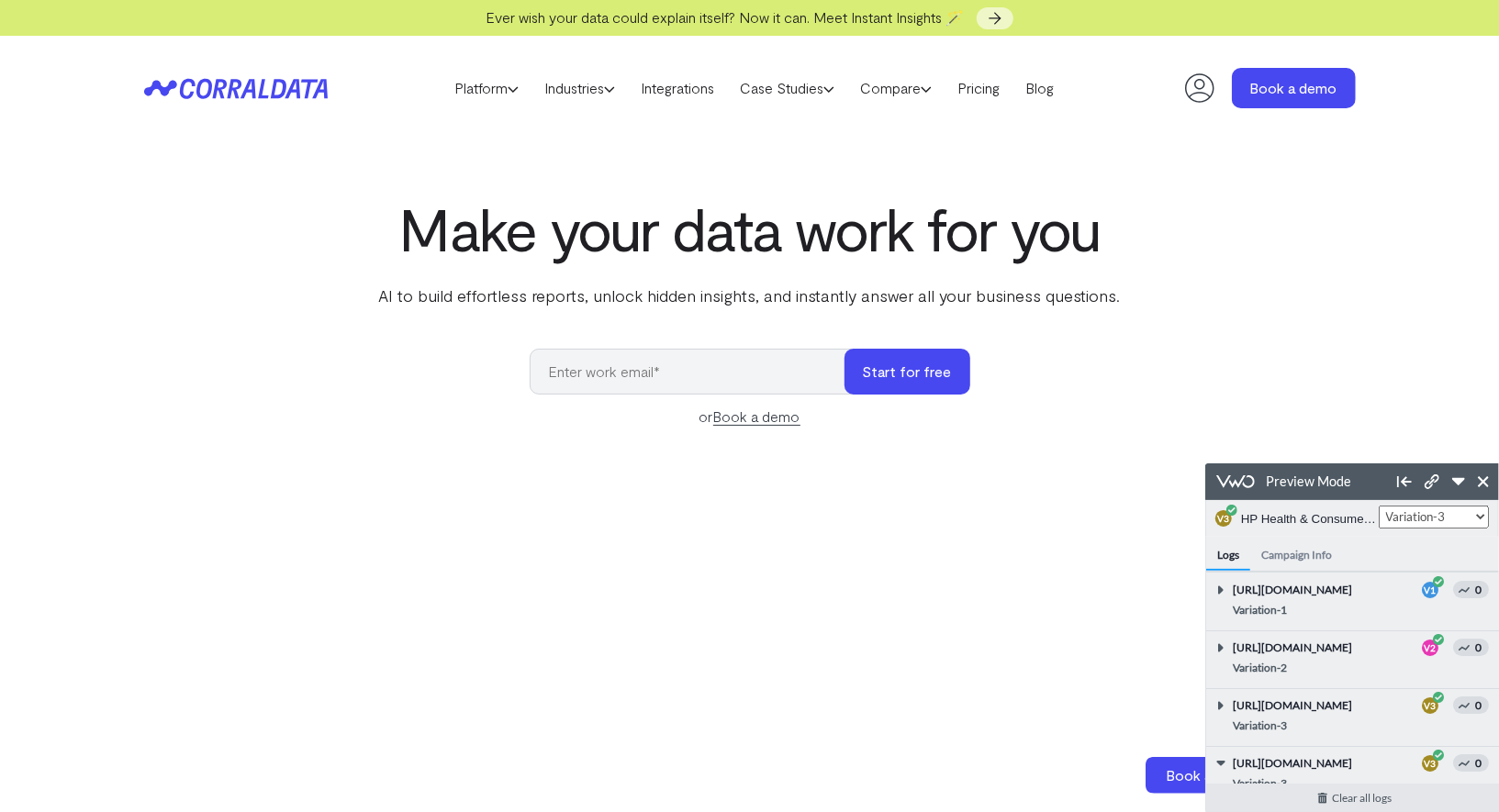
scroll to position [108, 0]
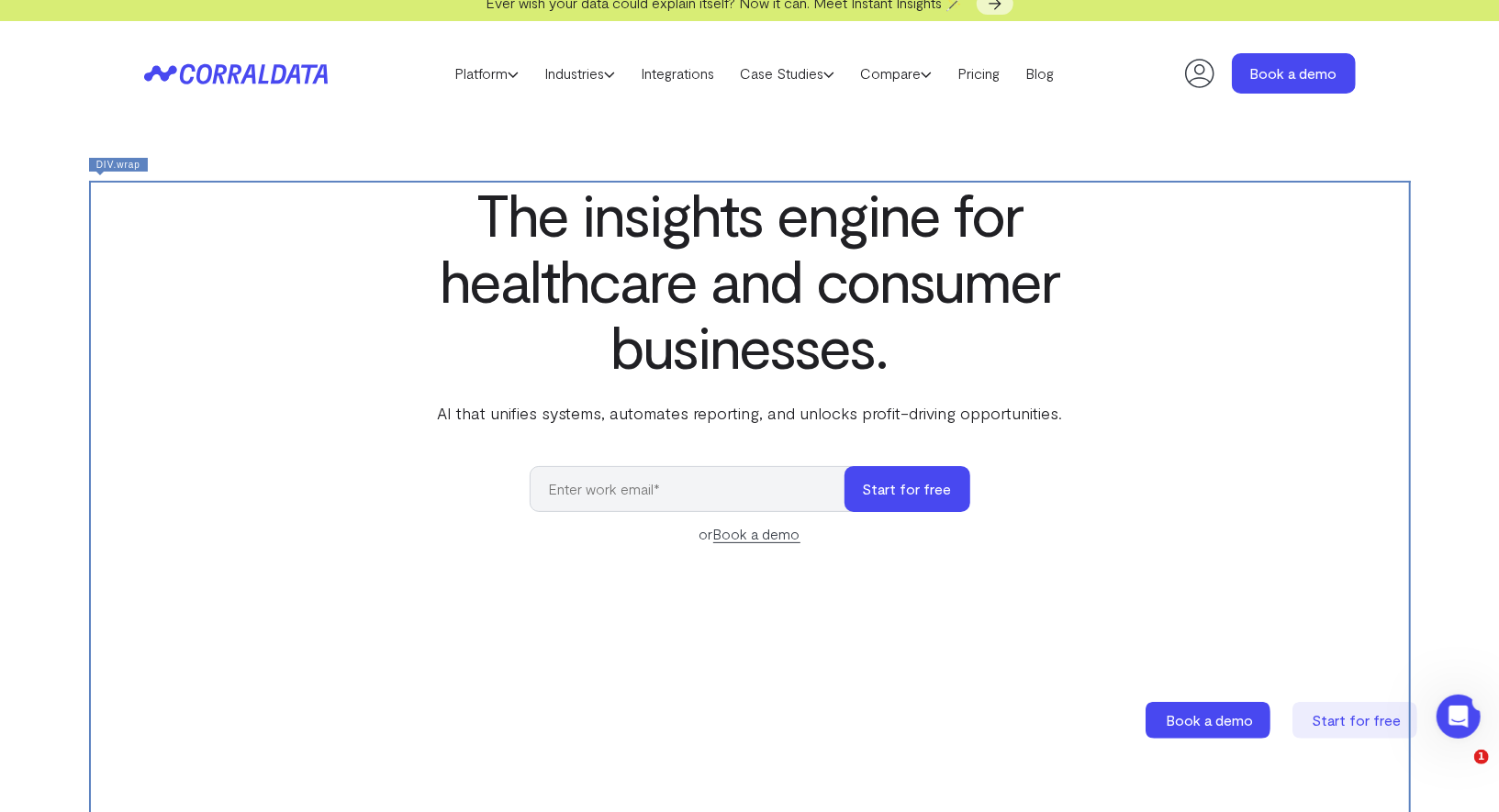
scroll to position [10, 0]
